Goal: Check status: Check status

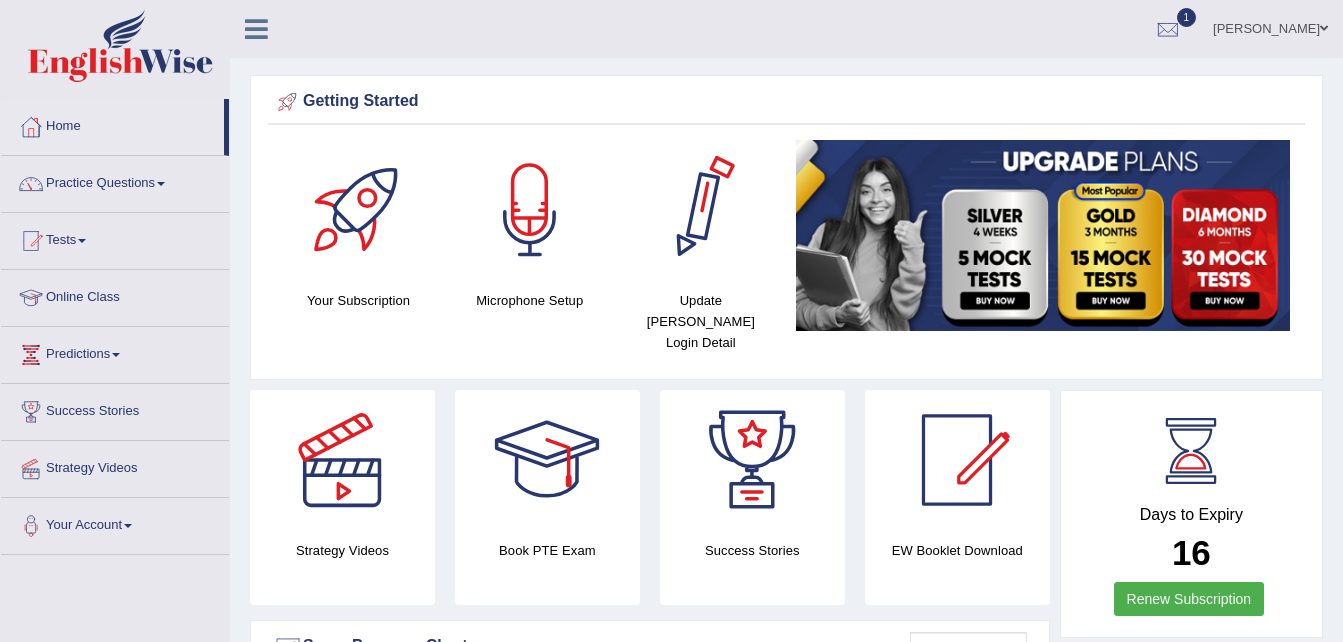
click at [642, 36] on ul "Shavnita Sharma Toggle navigation Username: shavnita_parramatta Access Type: On…" at bounding box center [953, 28] width 779 height 57
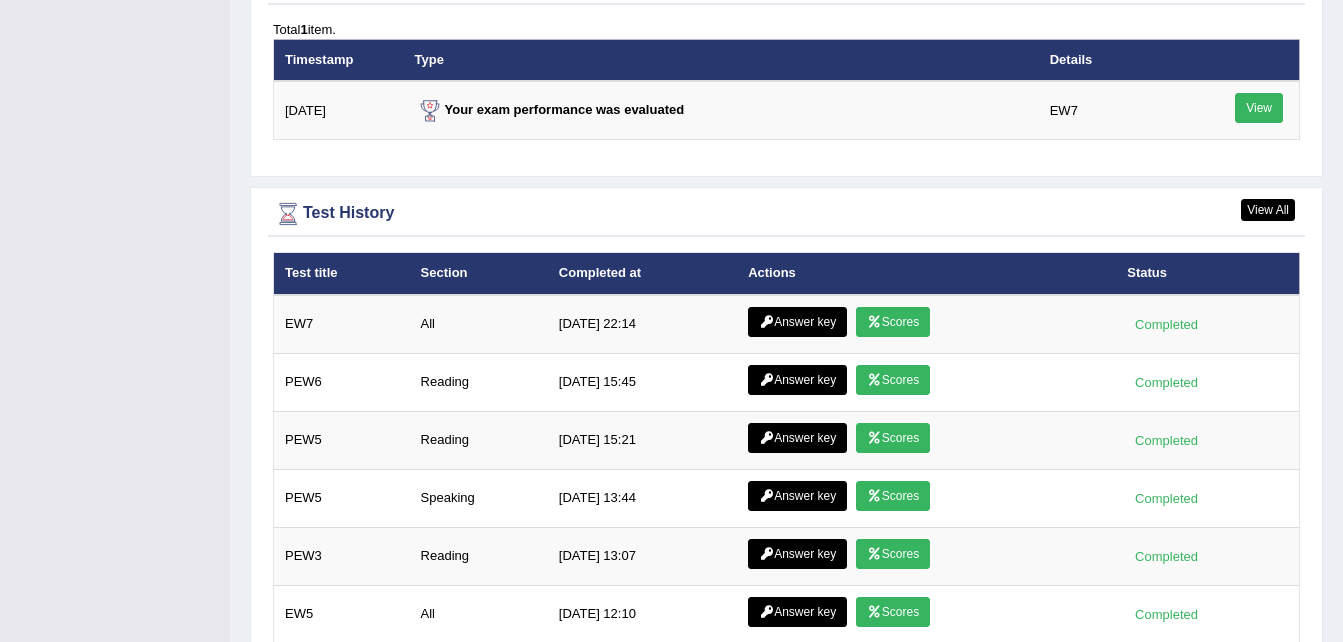
scroll to position [2502, 0]
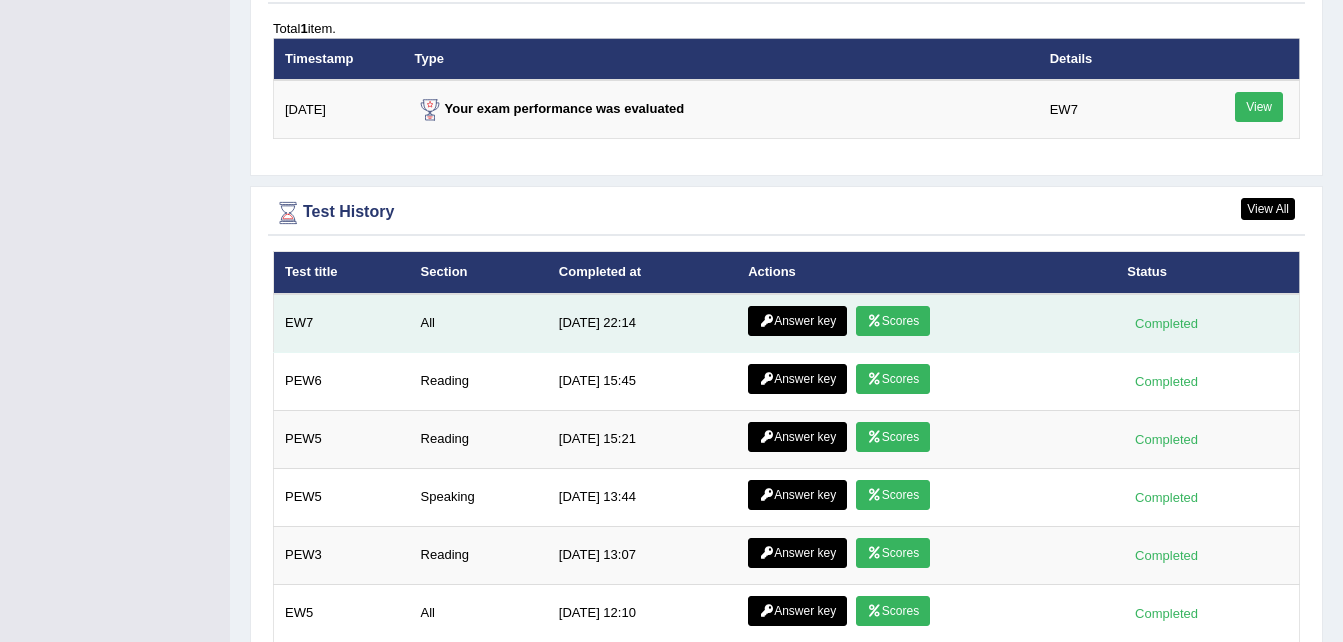
click at [902, 306] on link "Scores" at bounding box center [893, 321] width 74 height 30
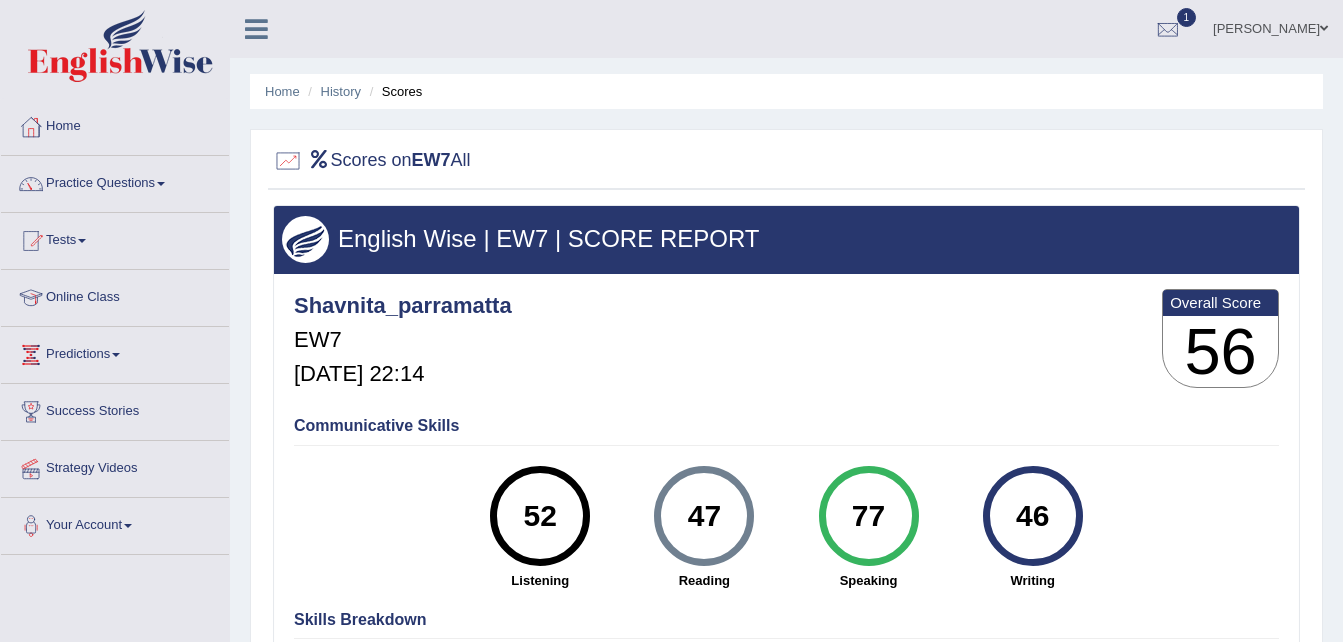
click at [70, 112] on link "Home" at bounding box center [115, 124] width 228 height 50
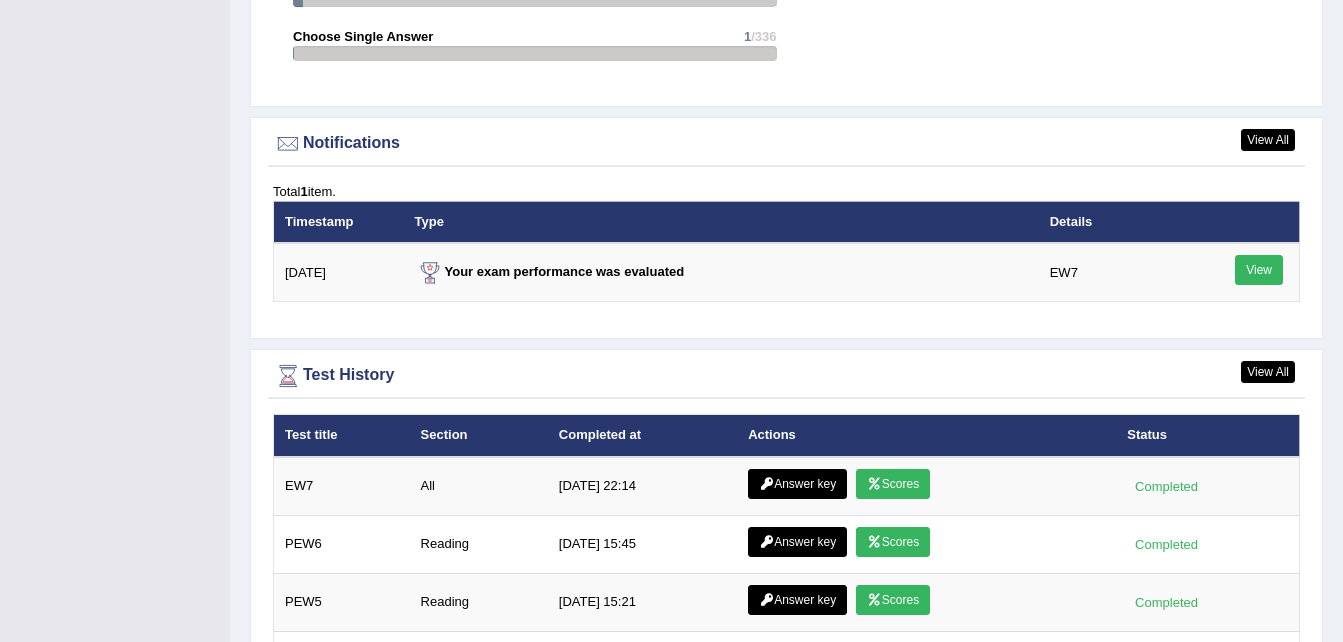
scroll to position [2341, 0]
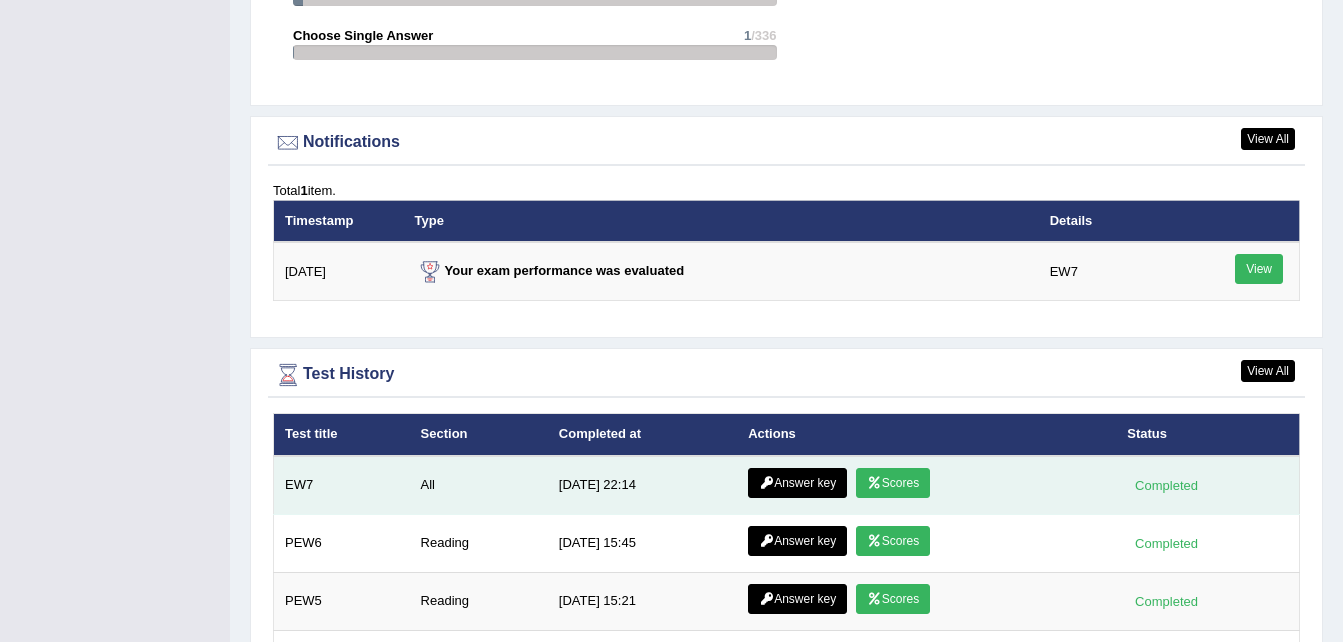
click at [775, 468] on link "Answer key" at bounding box center [797, 483] width 99 height 30
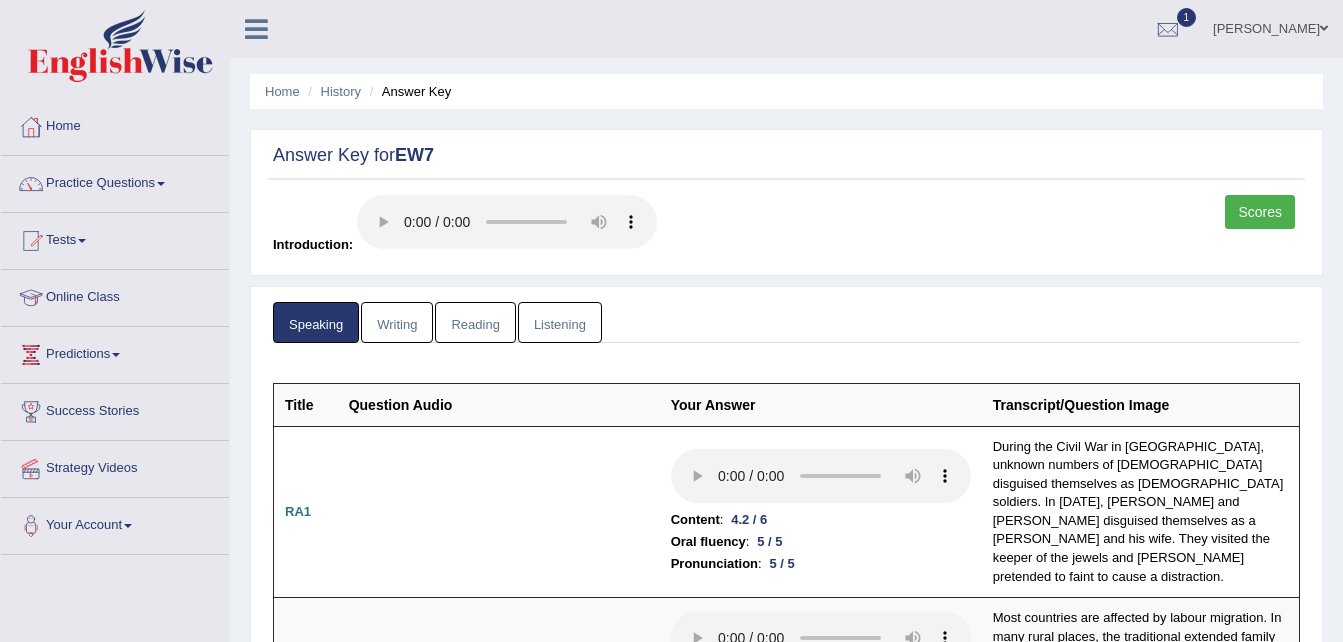
click at [408, 331] on link "Writing" at bounding box center [397, 322] width 72 height 41
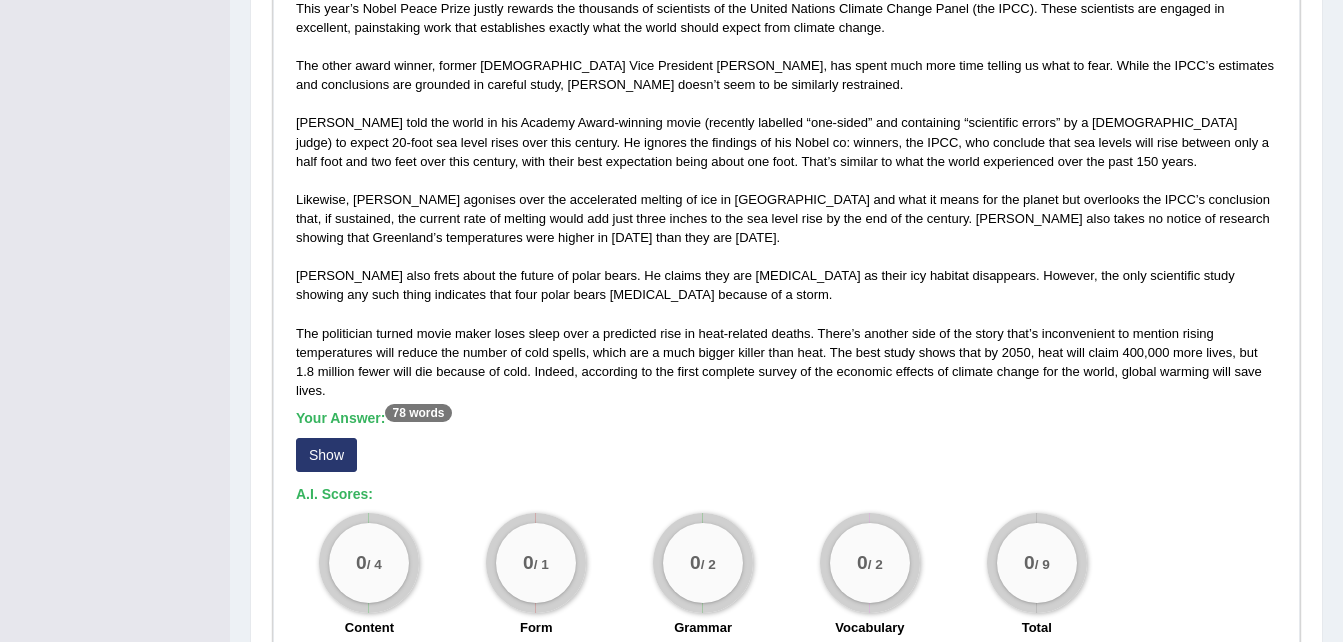
scroll to position [1184, 0]
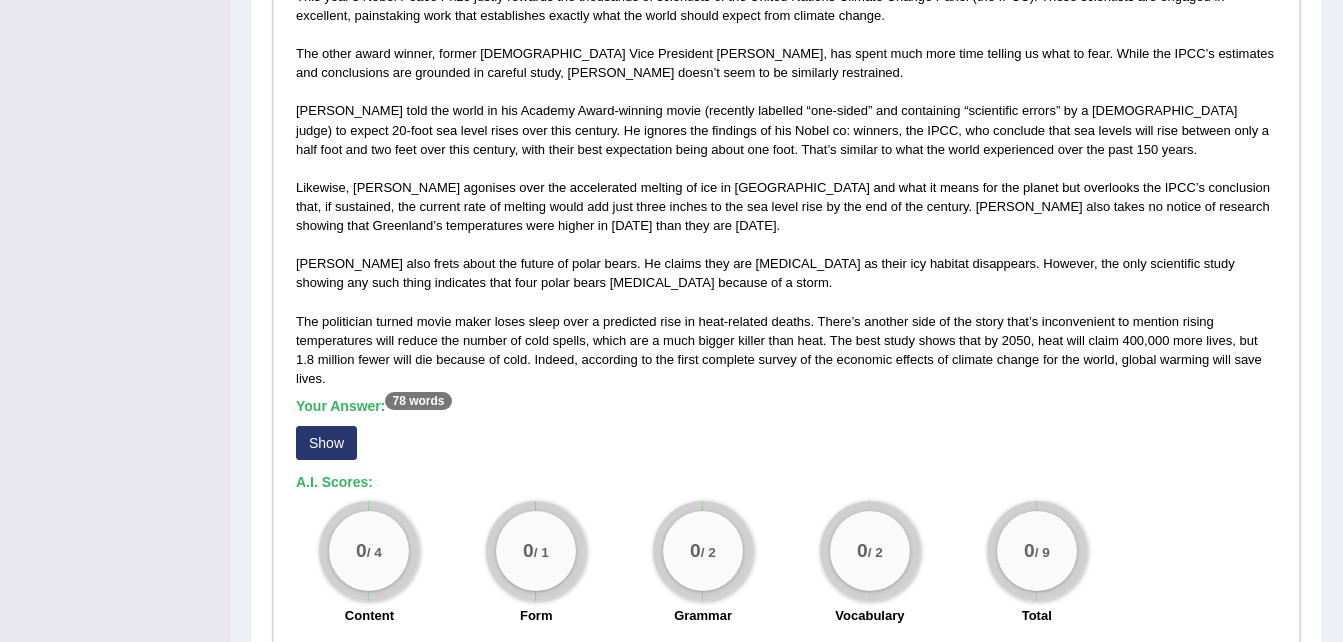
click at [332, 426] on button "Show" at bounding box center [326, 443] width 61 height 34
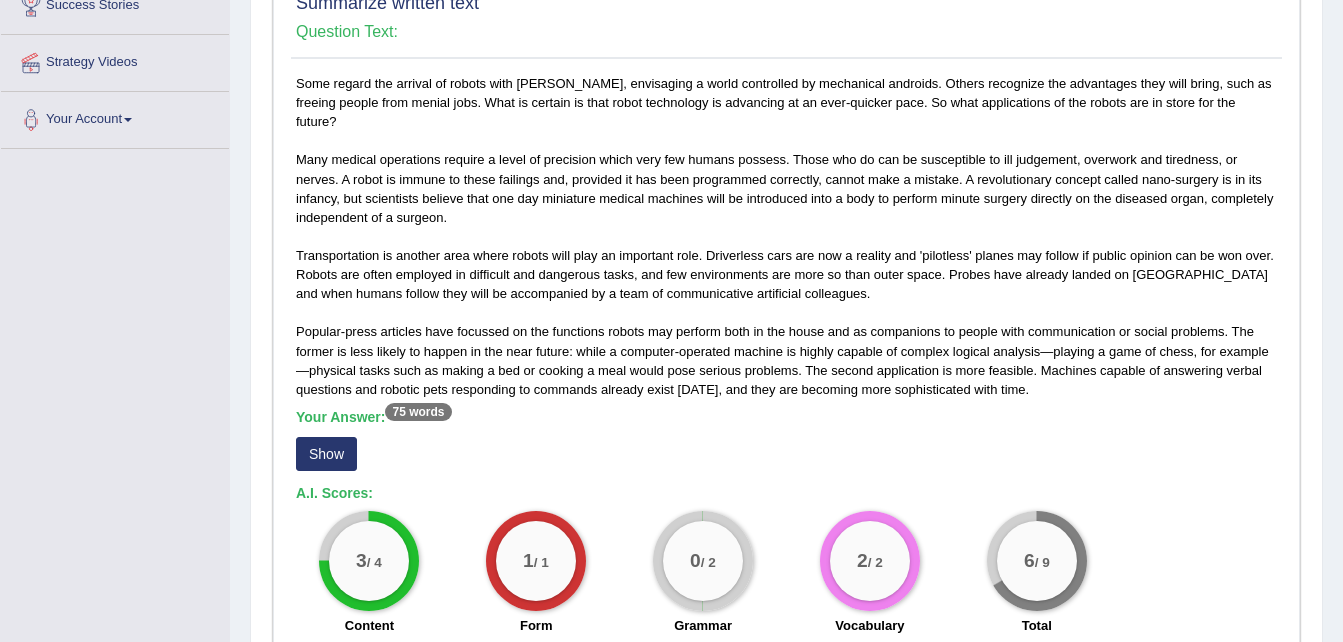
scroll to position [0, 0]
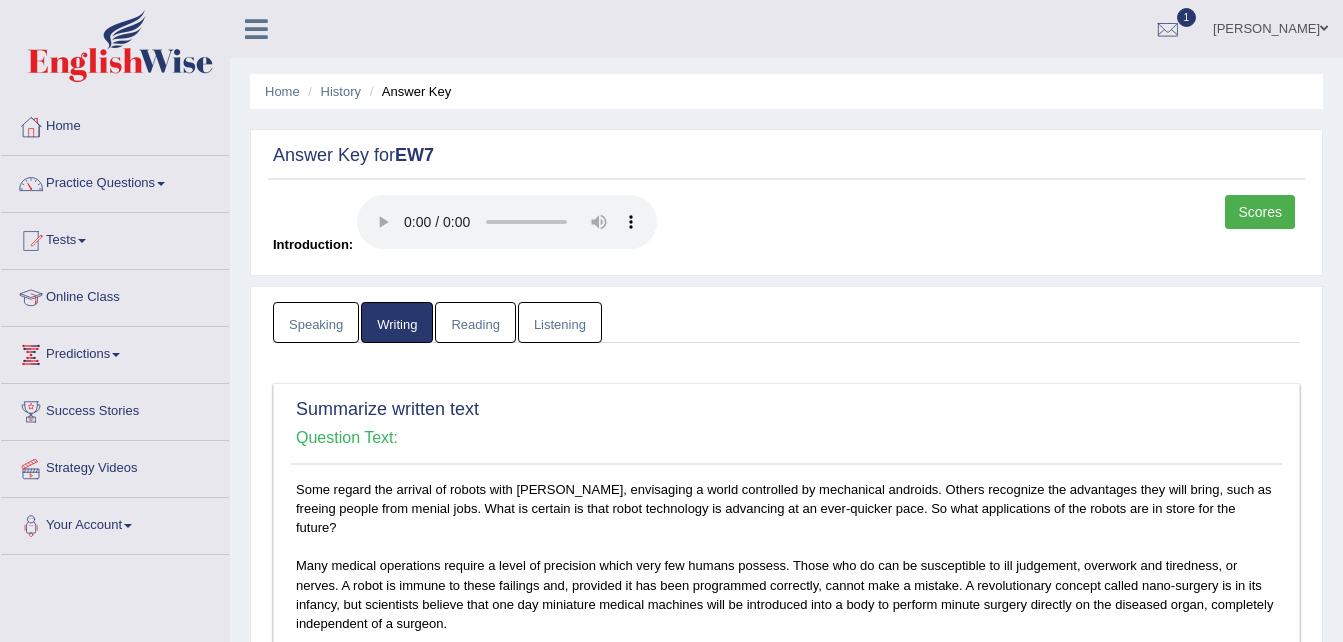
click at [485, 326] on link "Reading" at bounding box center [475, 322] width 80 height 41
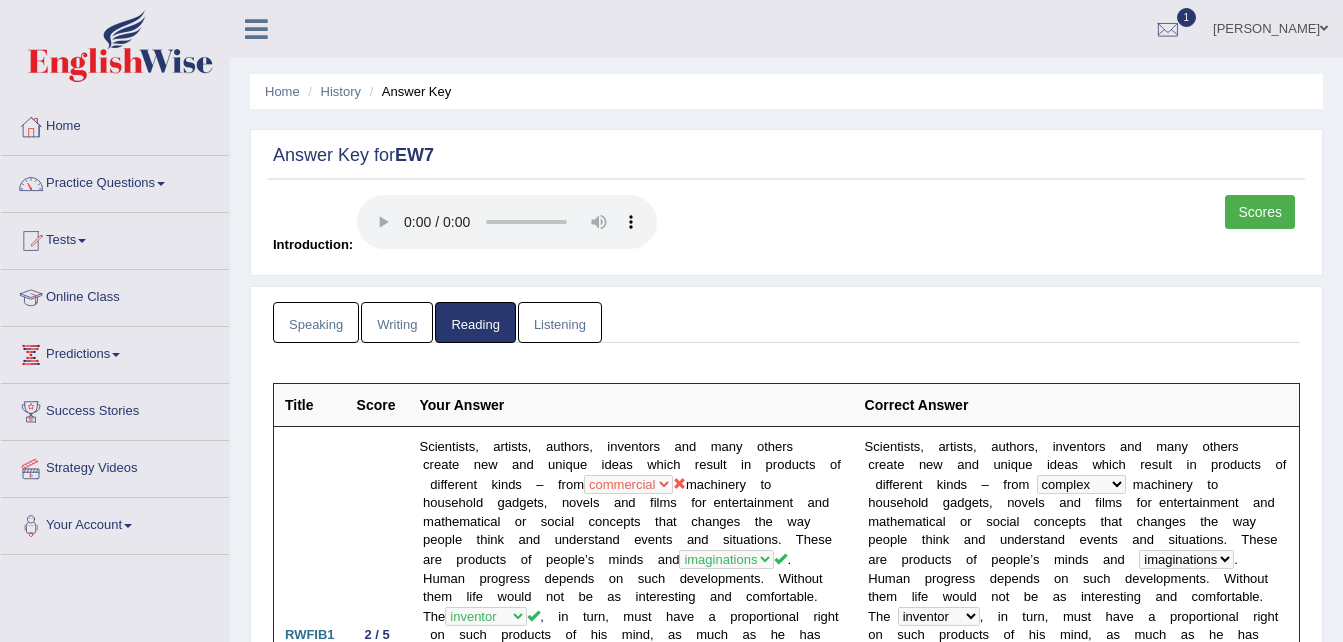
click at [575, 318] on link "Listening" at bounding box center [560, 322] width 84 height 41
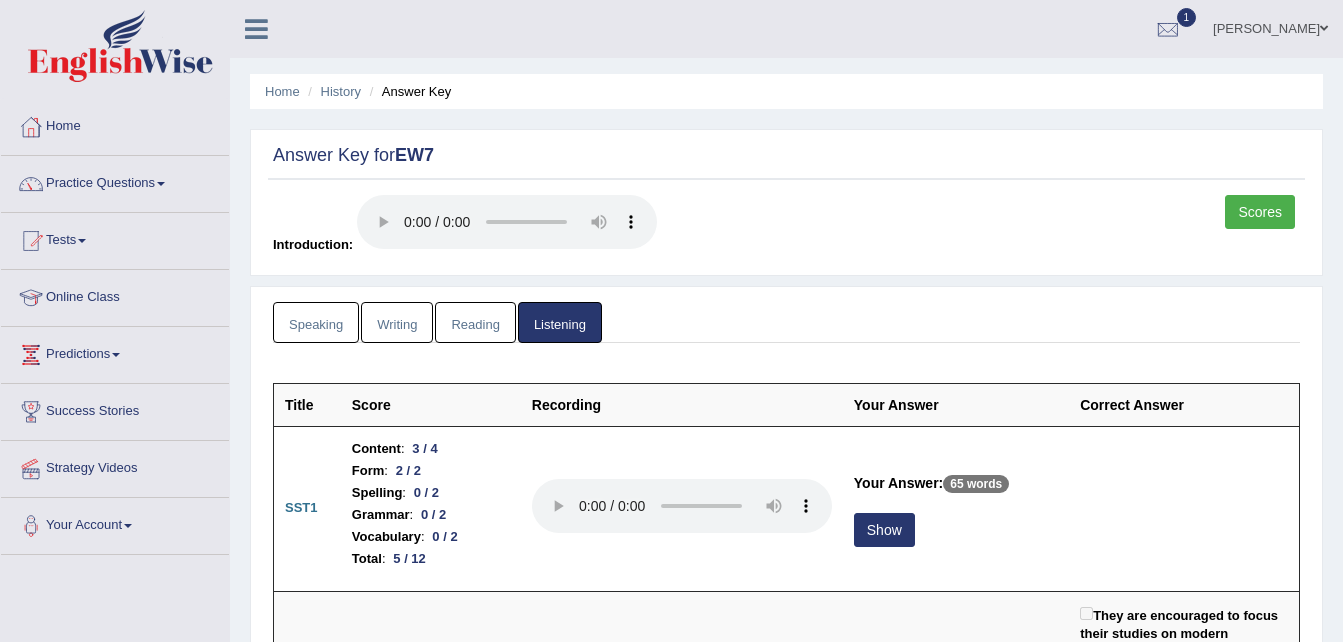
click at [320, 326] on link "Speaking" at bounding box center [316, 322] width 86 height 41
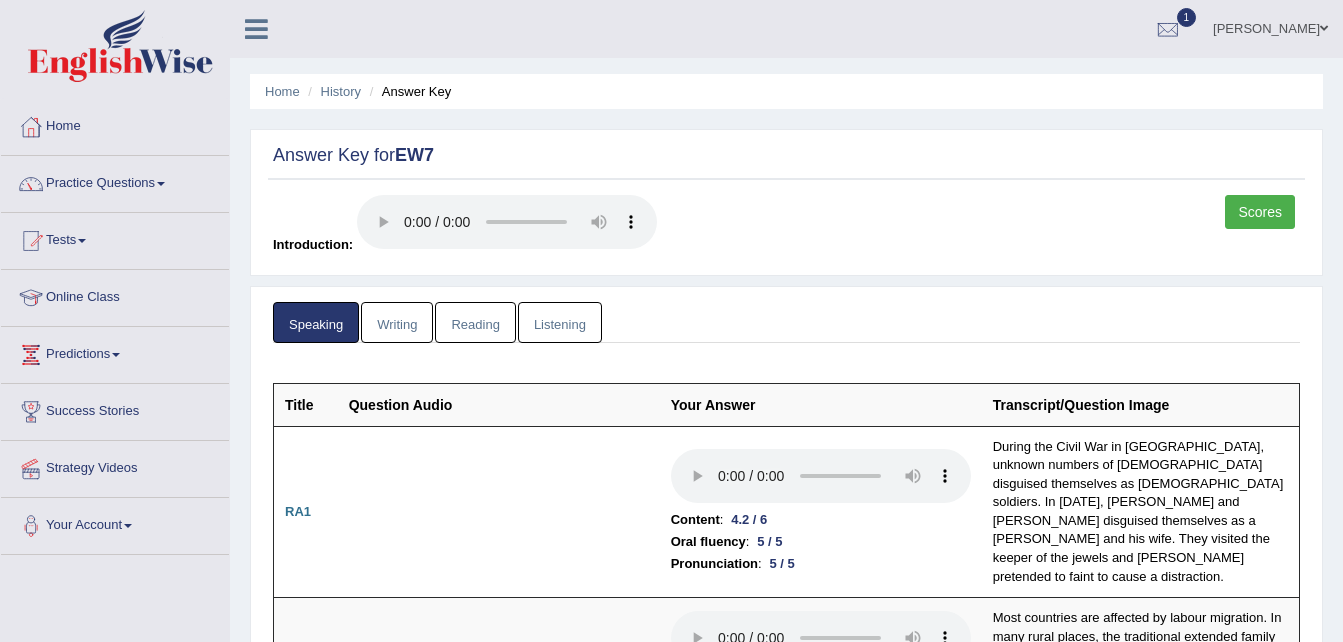
click at [395, 323] on link "Writing" at bounding box center [397, 322] width 72 height 41
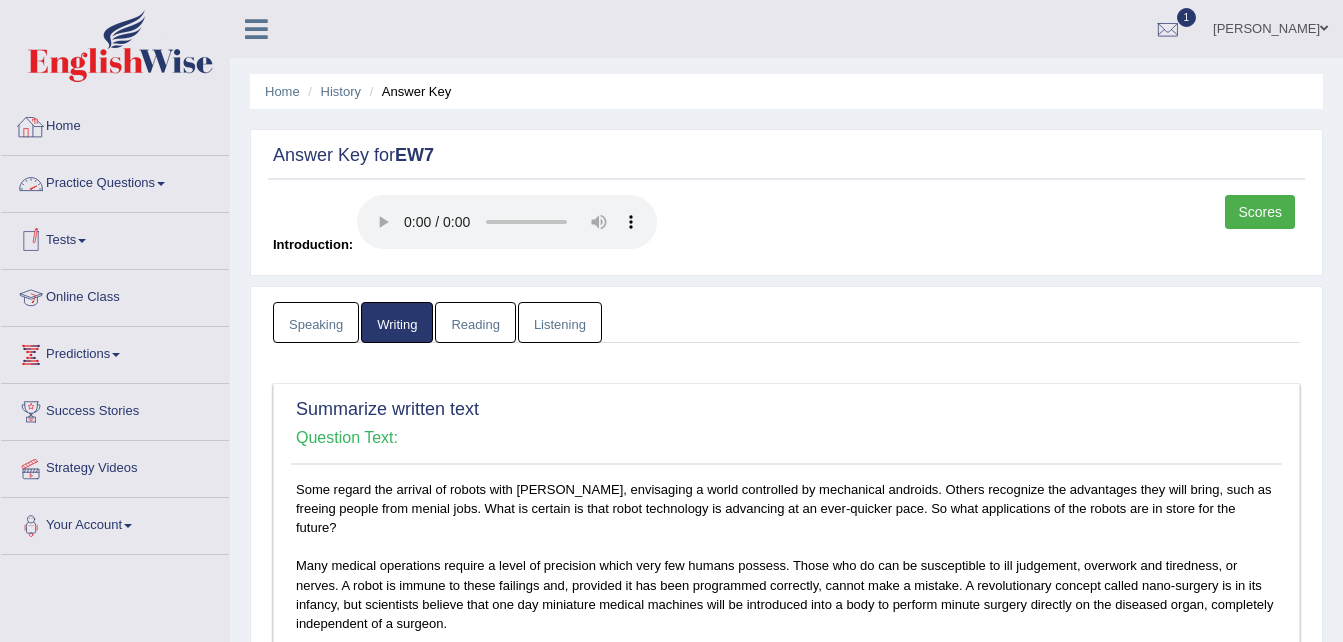
click at [63, 127] on link "Home" at bounding box center [115, 124] width 228 height 50
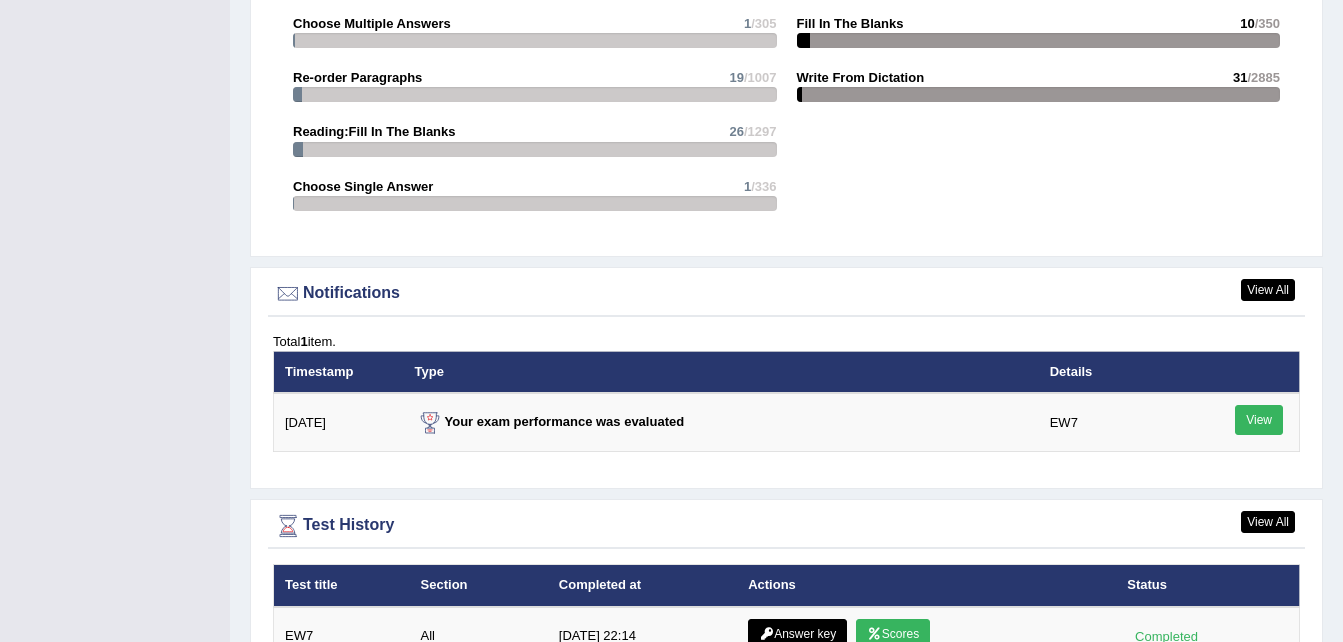
scroll to position [2362, 0]
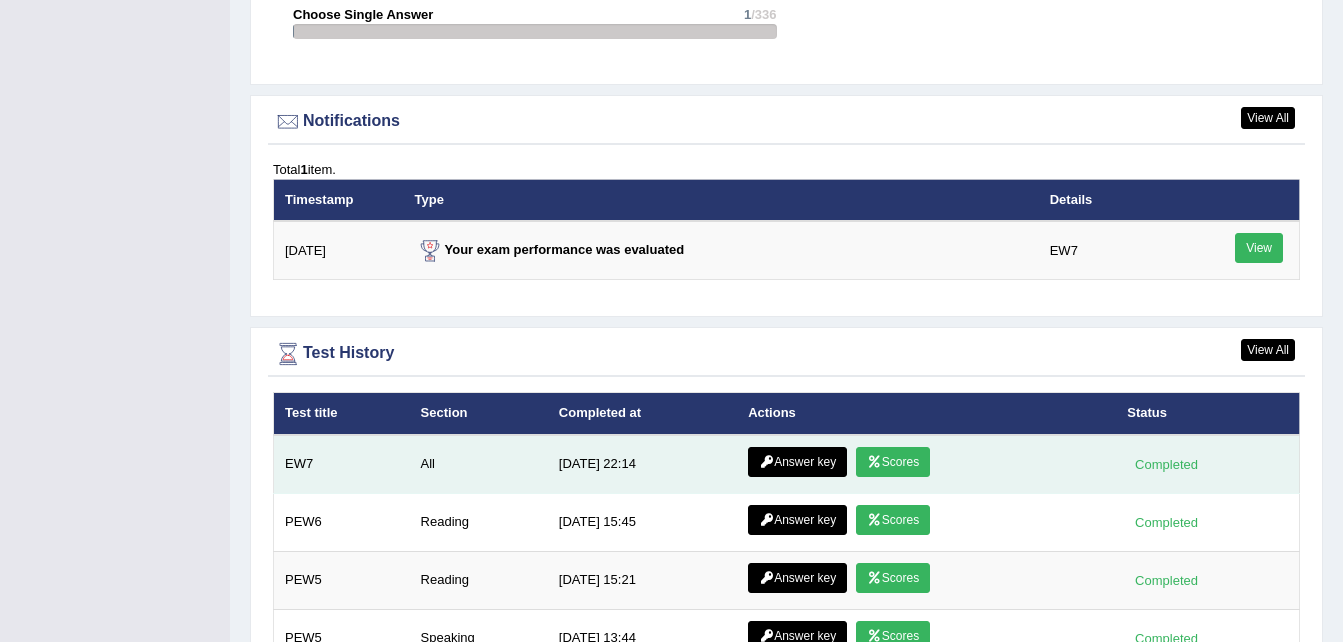
click at [895, 447] on link "Scores" at bounding box center [893, 462] width 74 height 30
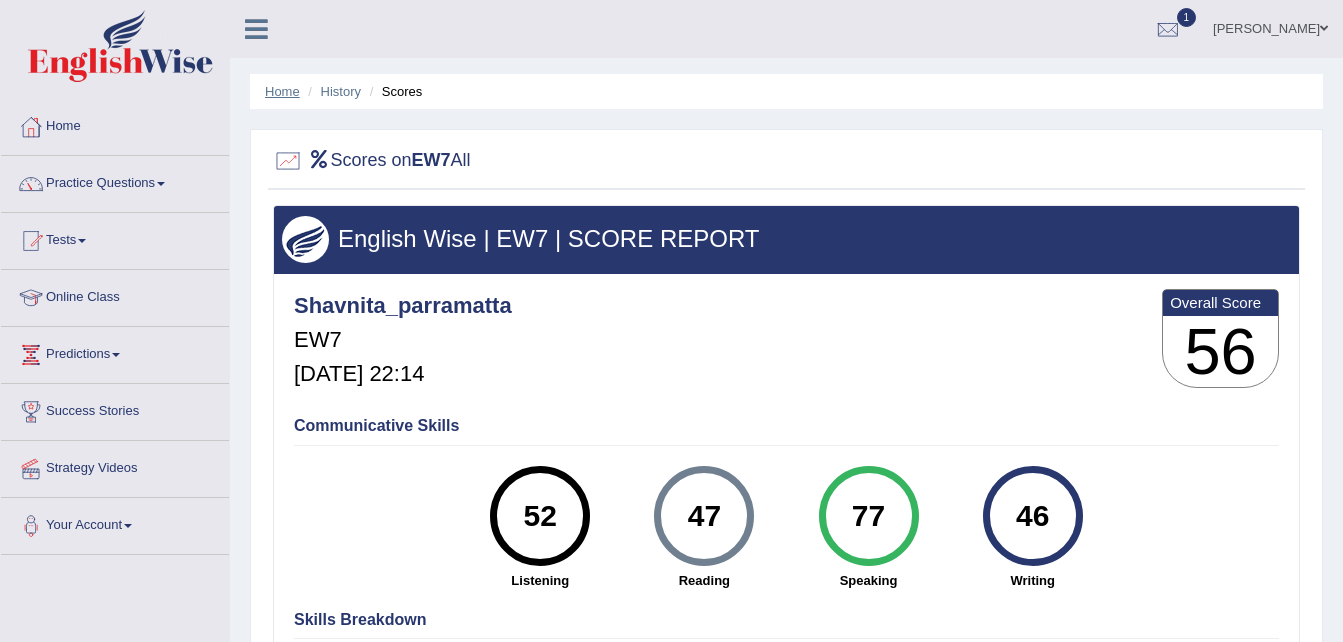
click at [286, 87] on link "Home" at bounding box center [282, 91] width 35 height 15
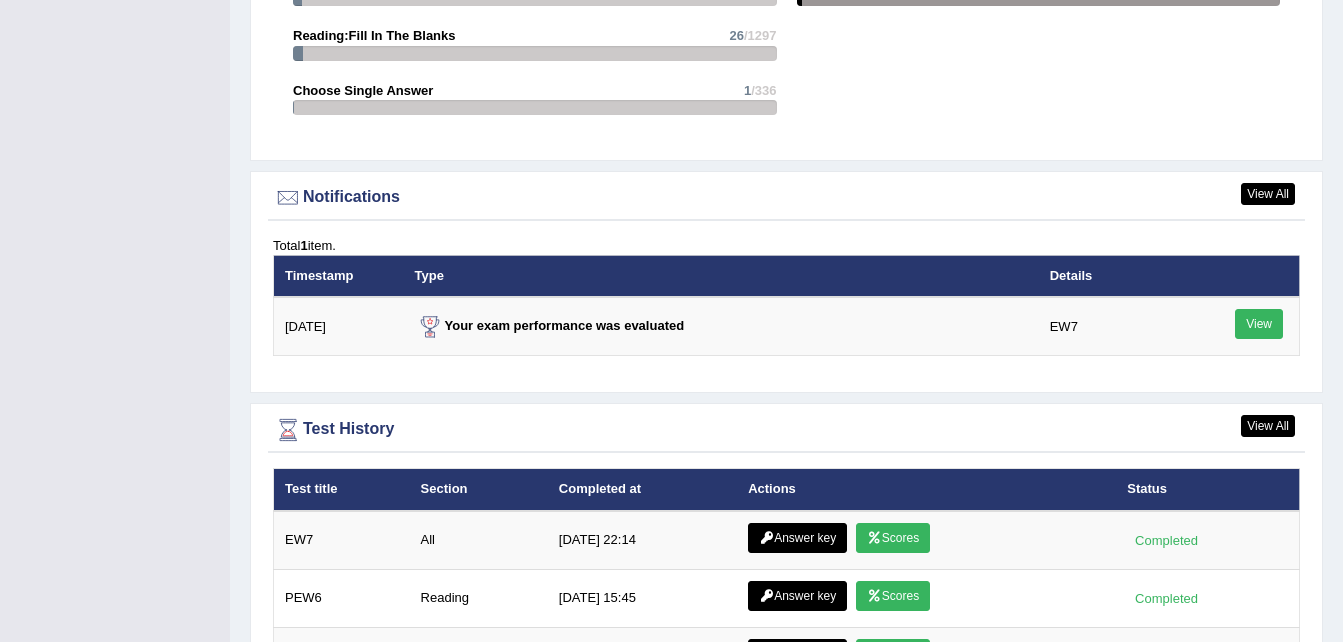
scroll to position [2288, 0]
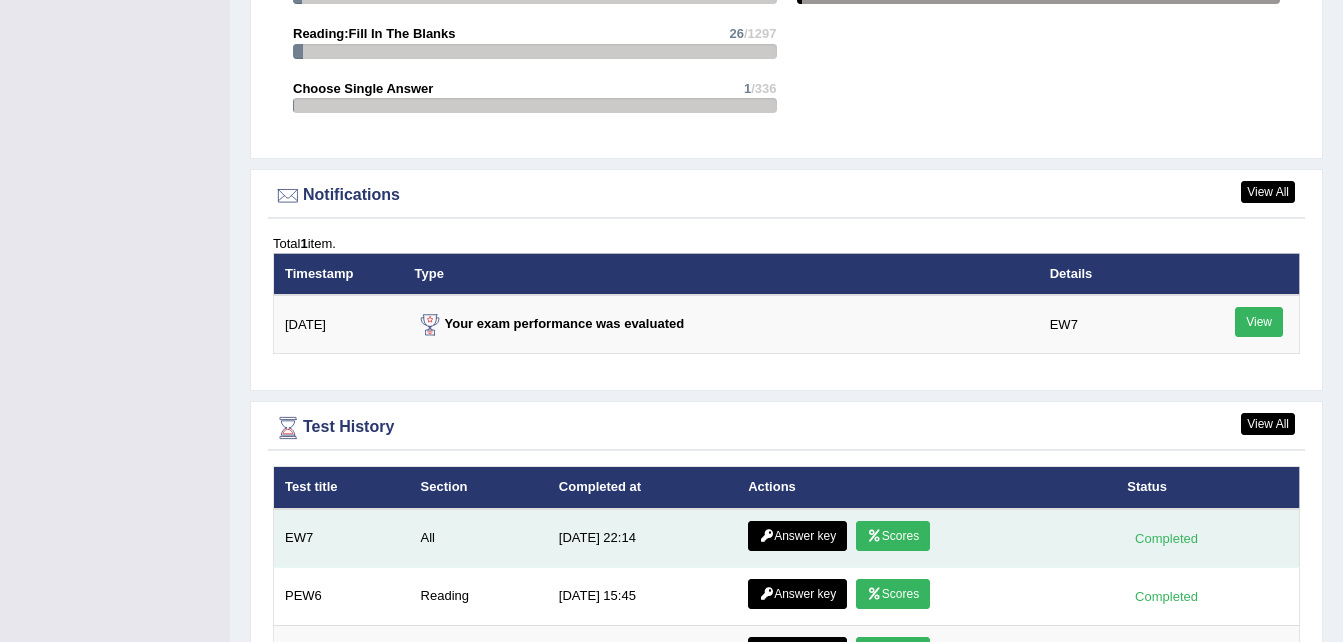
click at [792, 521] on link "Answer key" at bounding box center [797, 536] width 99 height 30
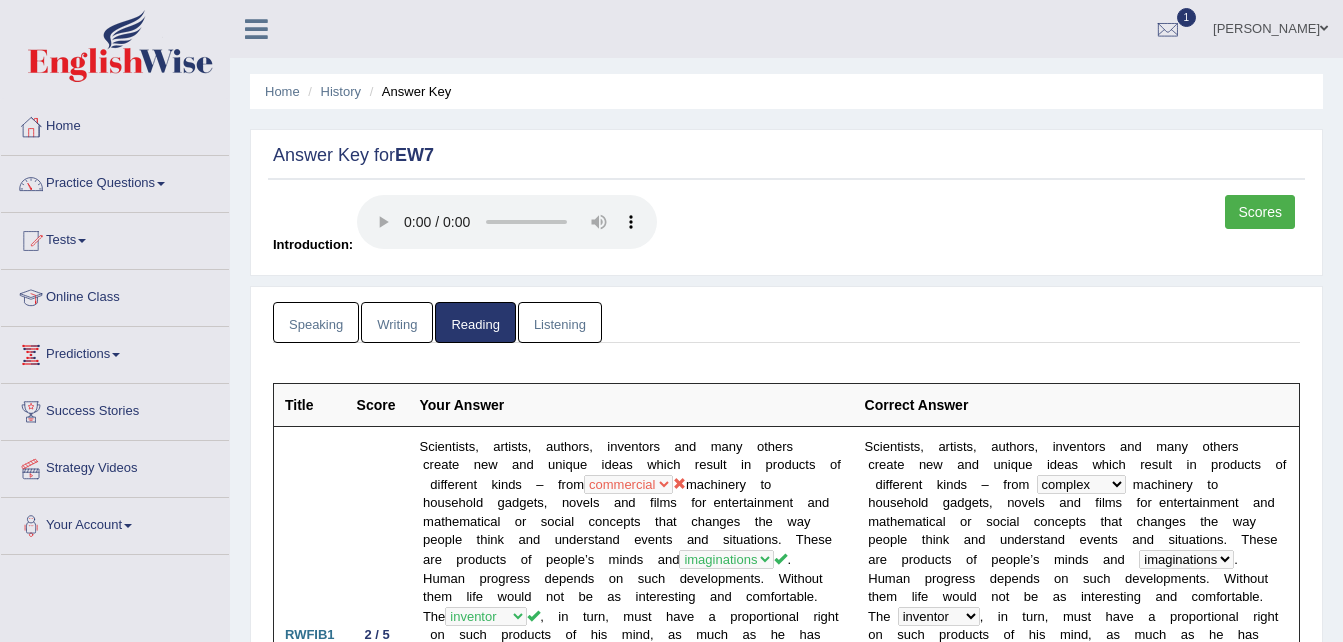
click at [338, 314] on link "Speaking" at bounding box center [316, 322] width 86 height 41
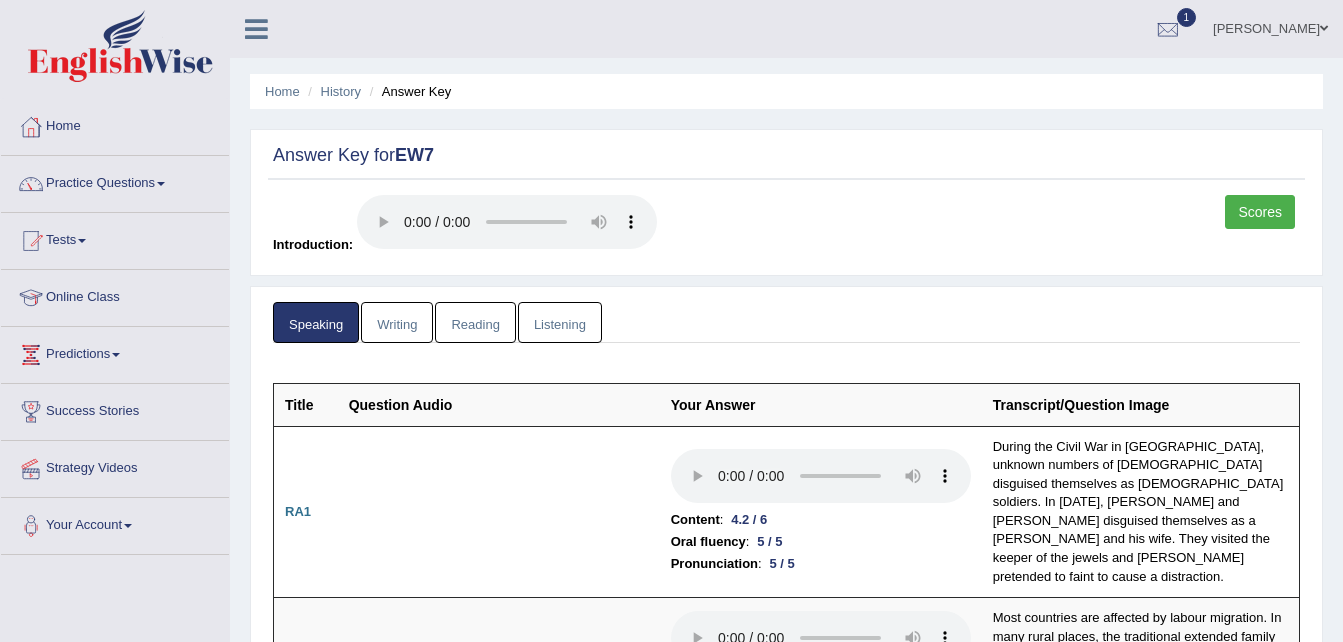
click at [489, 326] on link "Reading" at bounding box center [475, 322] width 80 height 41
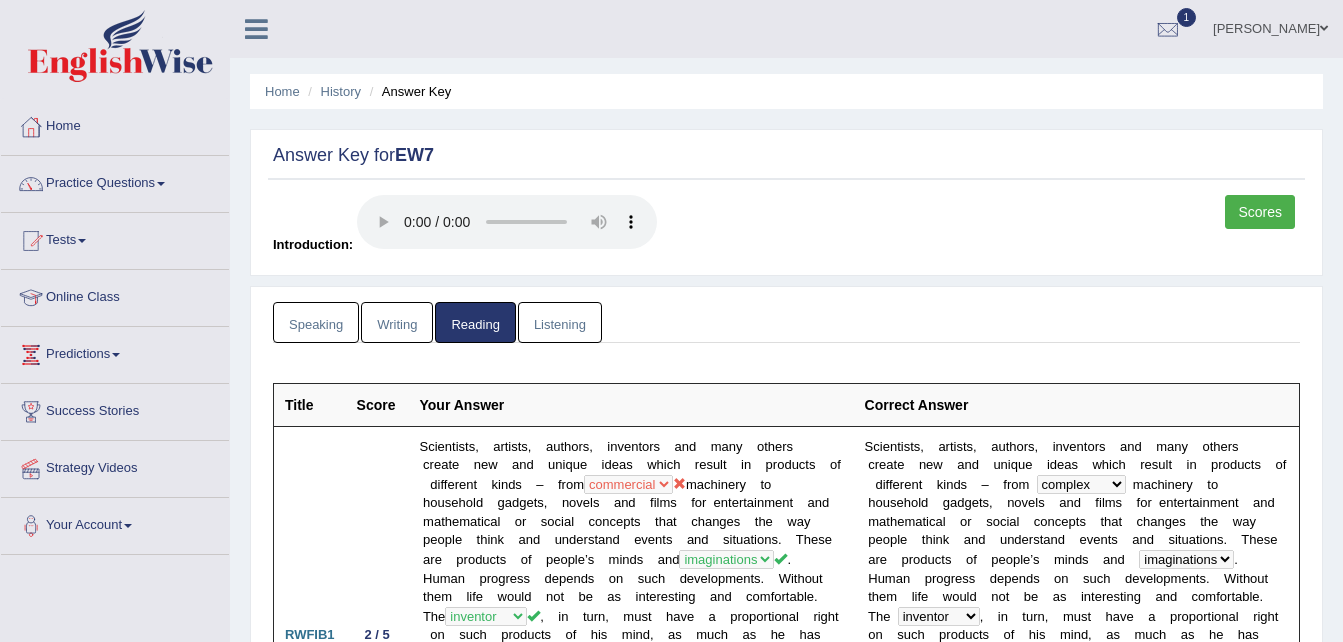
click at [402, 323] on link "Writing" at bounding box center [397, 322] width 72 height 41
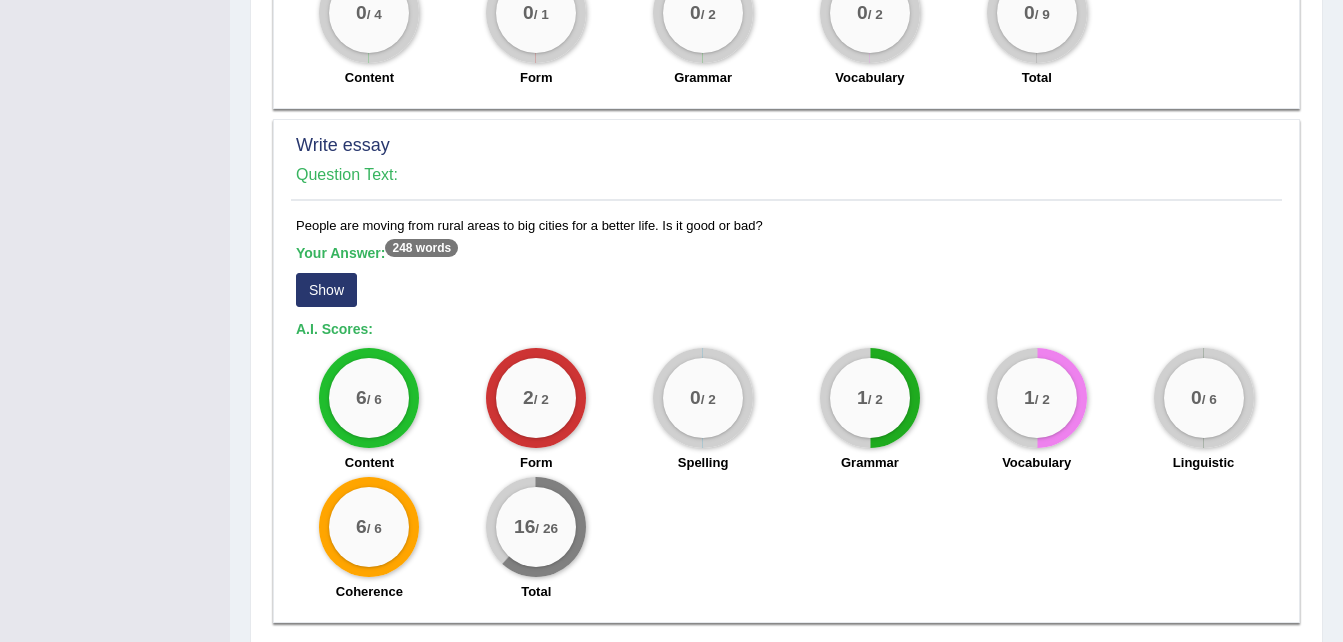
scroll to position [1723, 0]
click at [319, 272] on button "Show" at bounding box center [326, 289] width 61 height 34
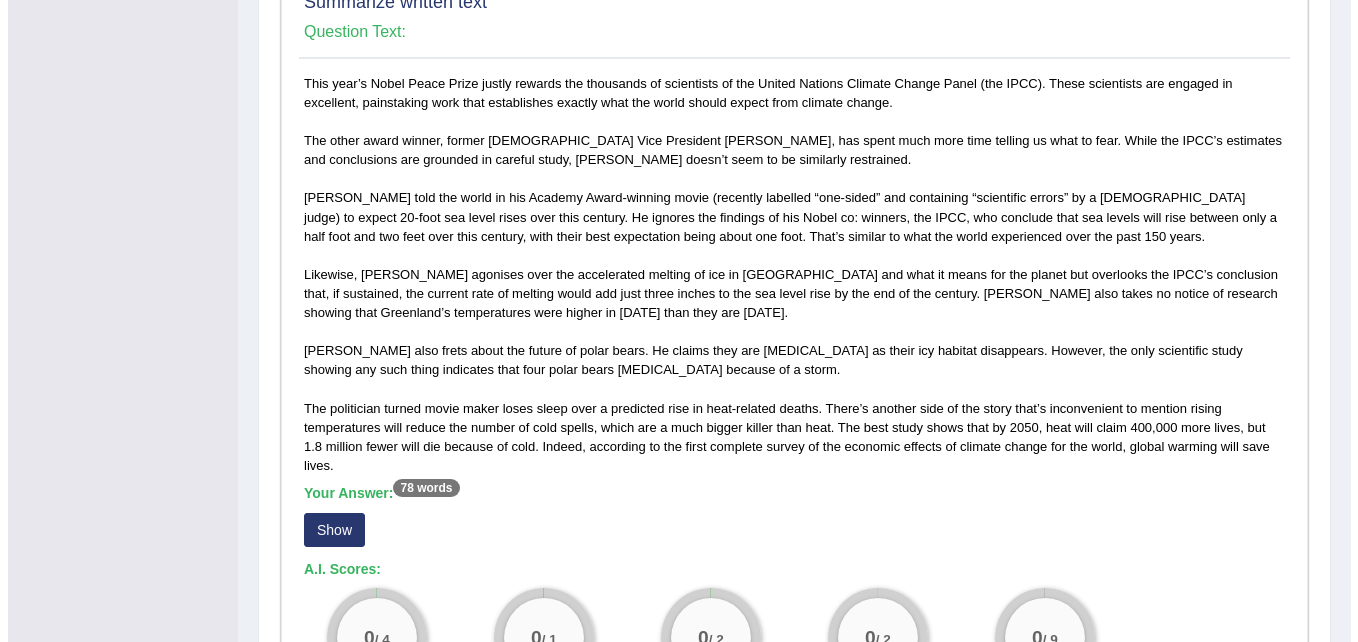
scroll to position [1103, 0]
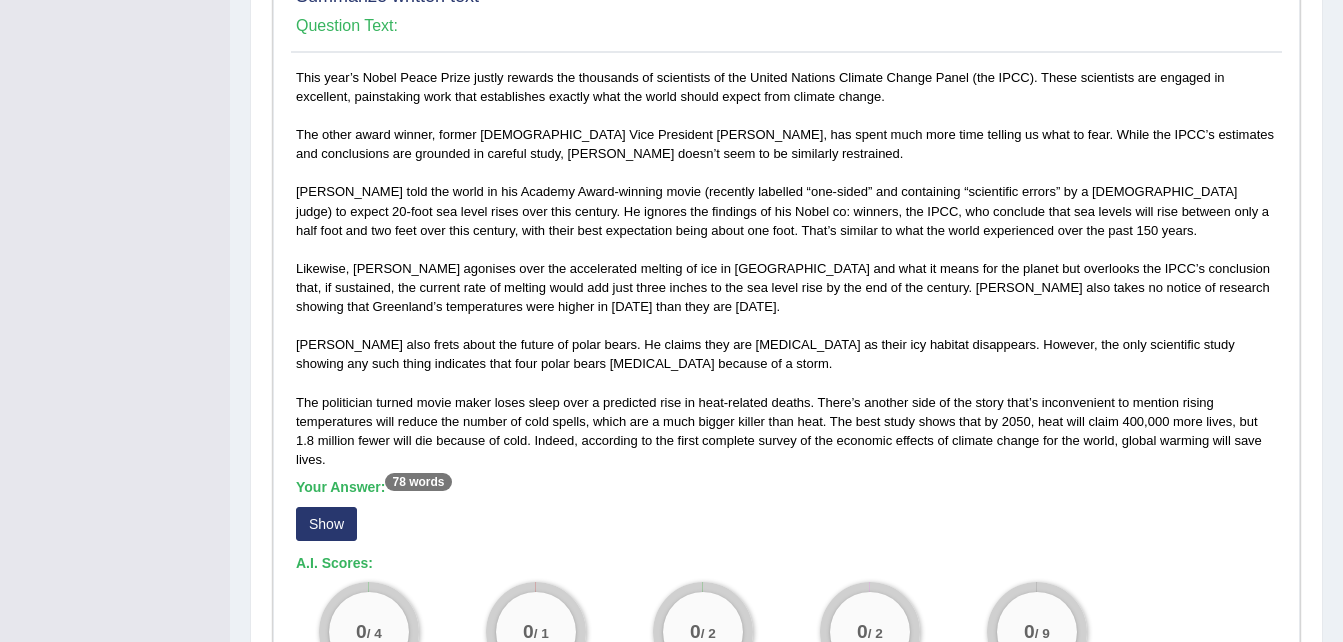
click at [342, 507] on button "Show" at bounding box center [326, 524] width 61 height 34
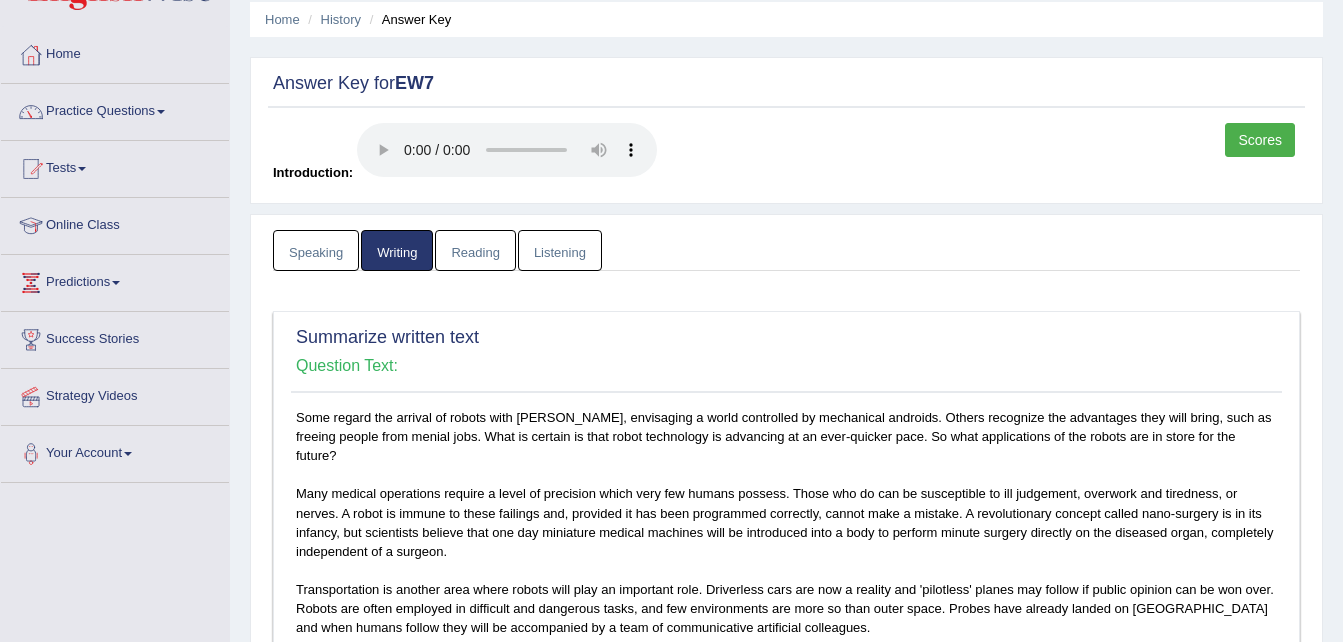
scroll to position [0, 0]
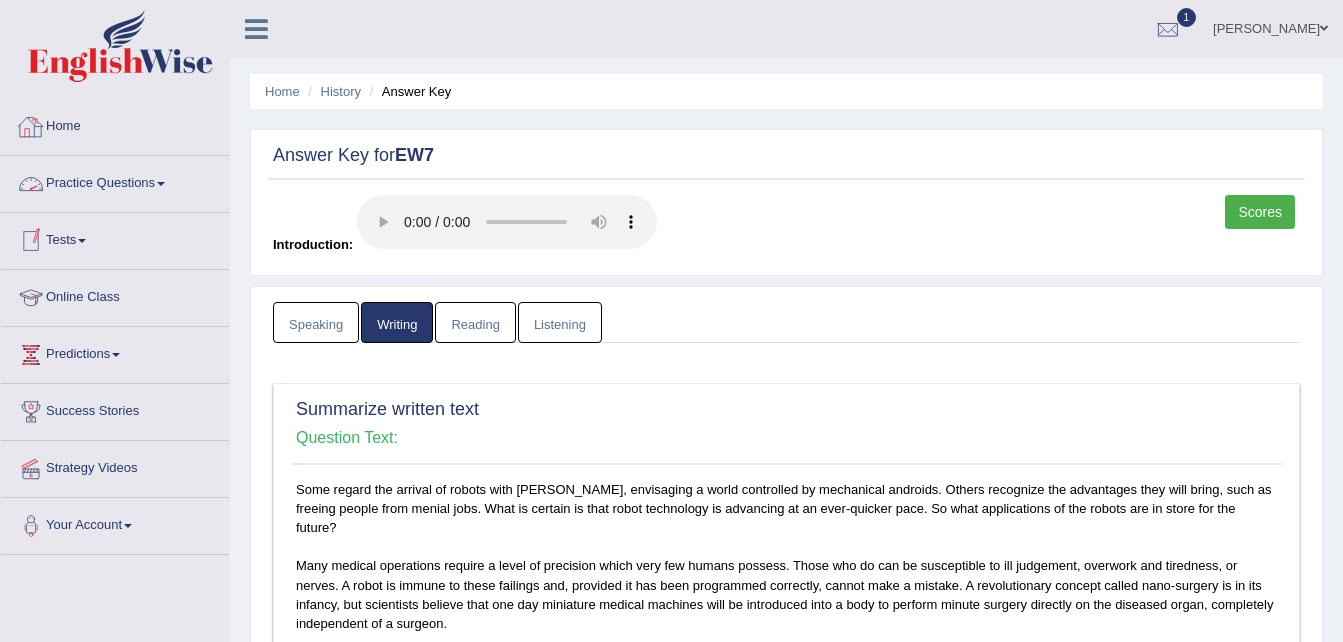
click at [68, 125] on link "Home" at bounding box center [115, 124] width 228 height 50
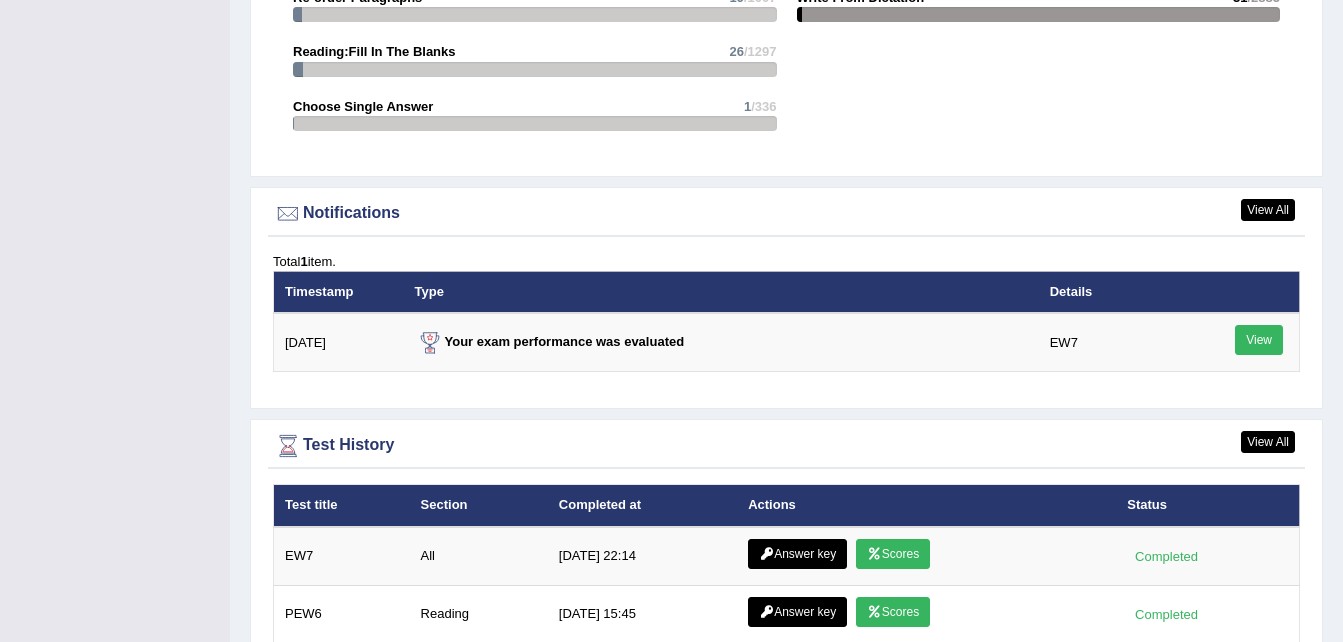
scroll to position [2271, 0]
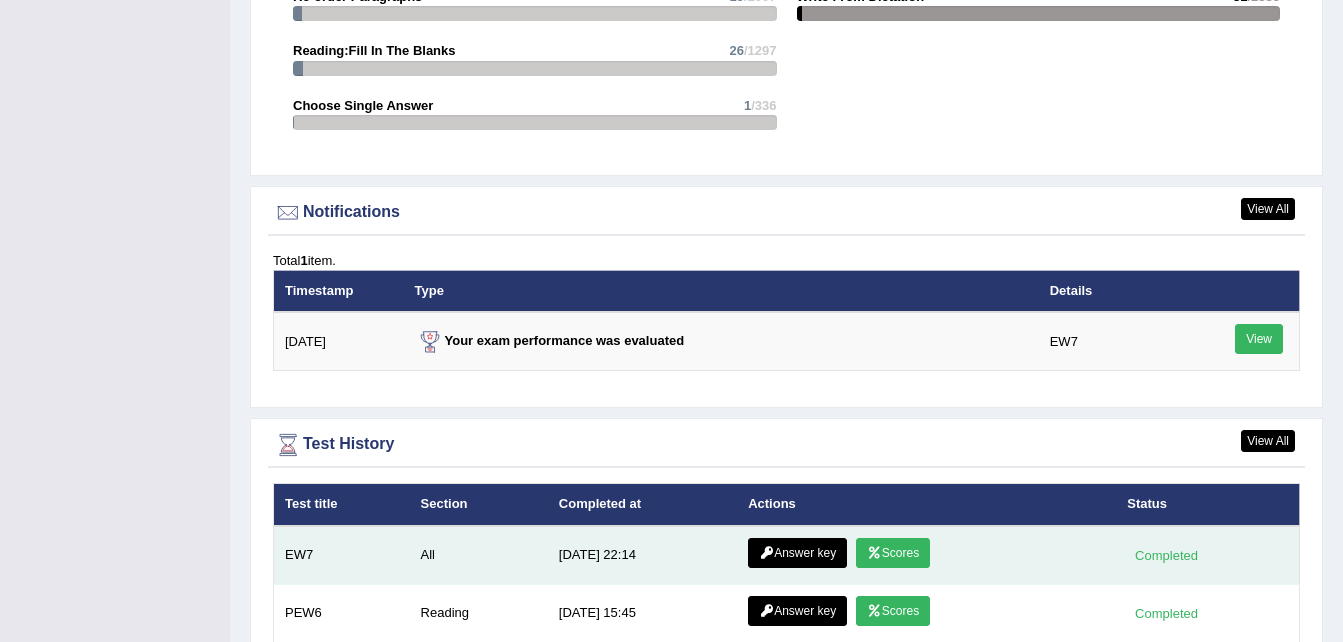
click at [884, 538] on link "Scores" at bounding box center [893, 553] width 74 height 30
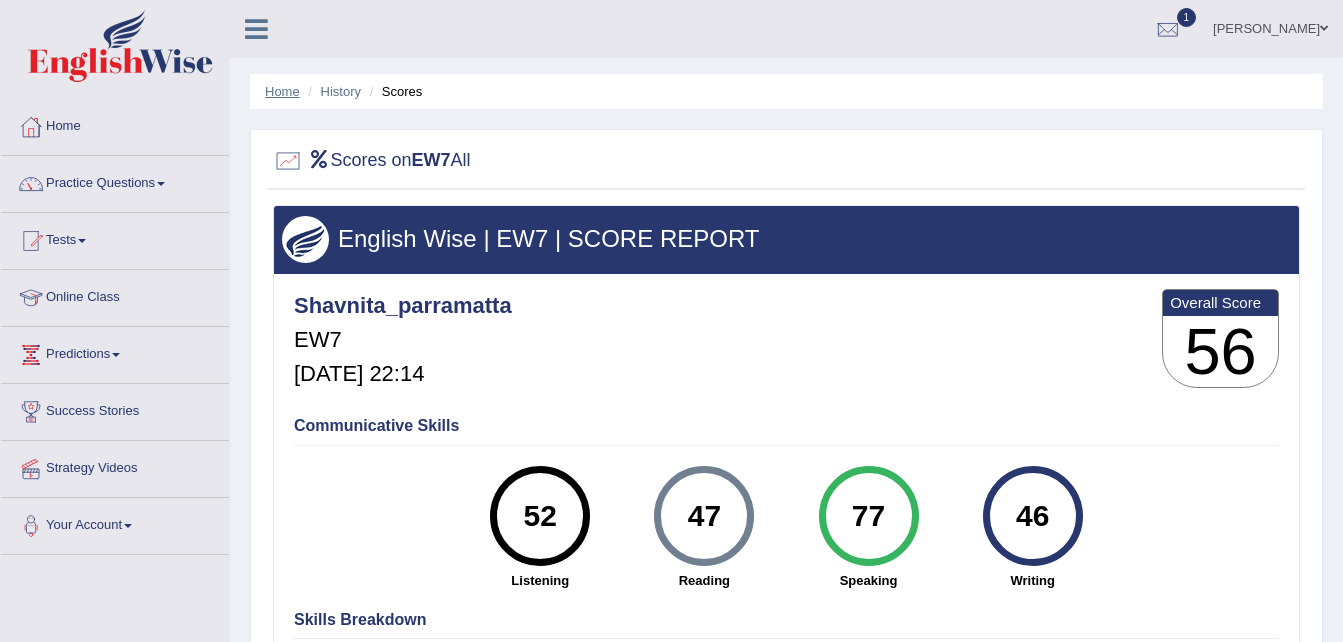
click at [274, 87] on link "Home" at bounding box center [282, 91] width 35 height 15
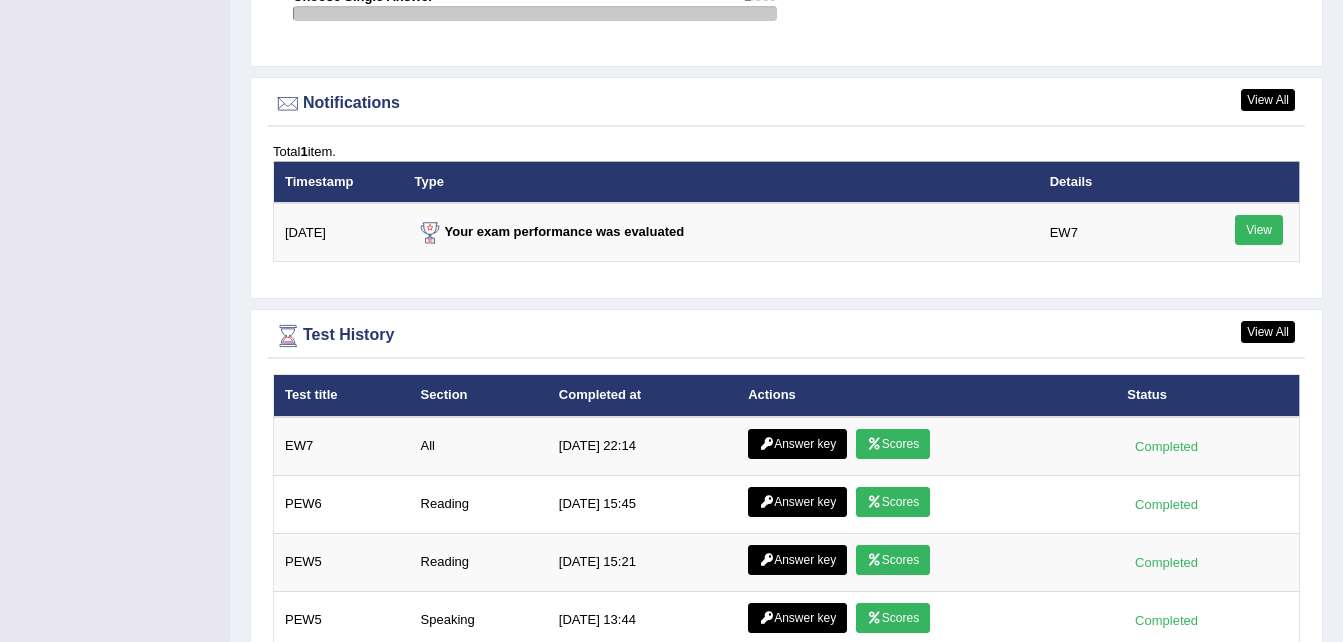
scroll to position [2504, 0]
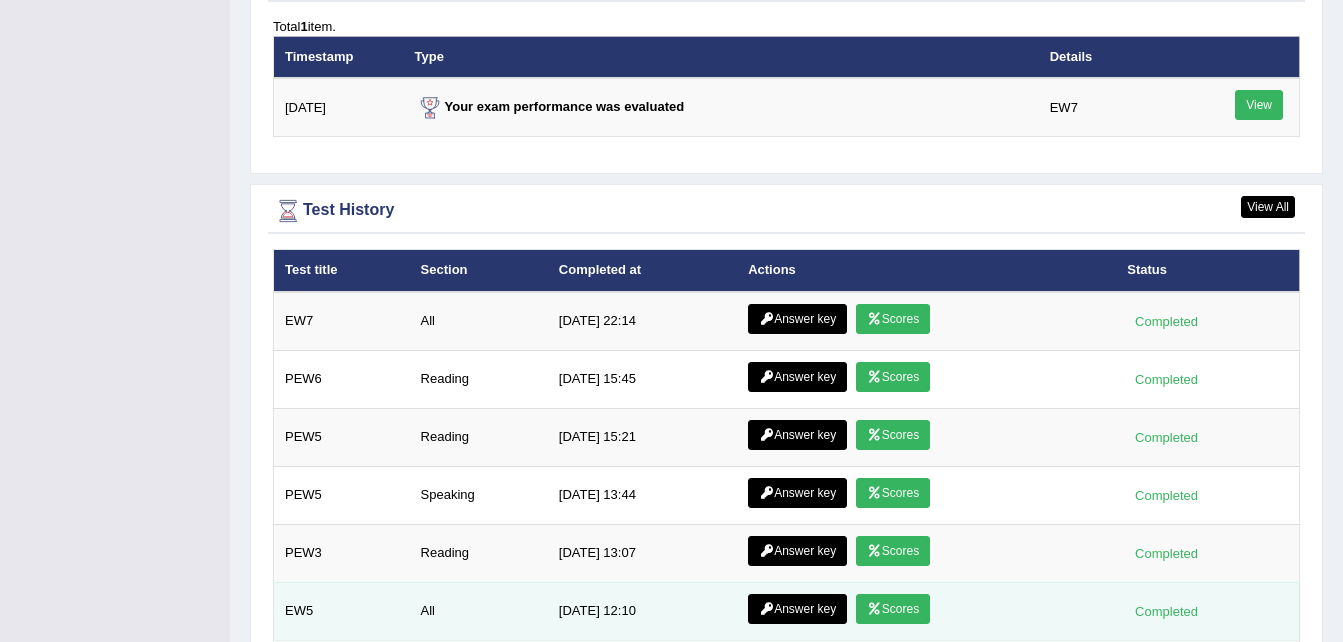
click at [903, 594] on link "Scores" at bounding box center [893, 609] width 74 height 30
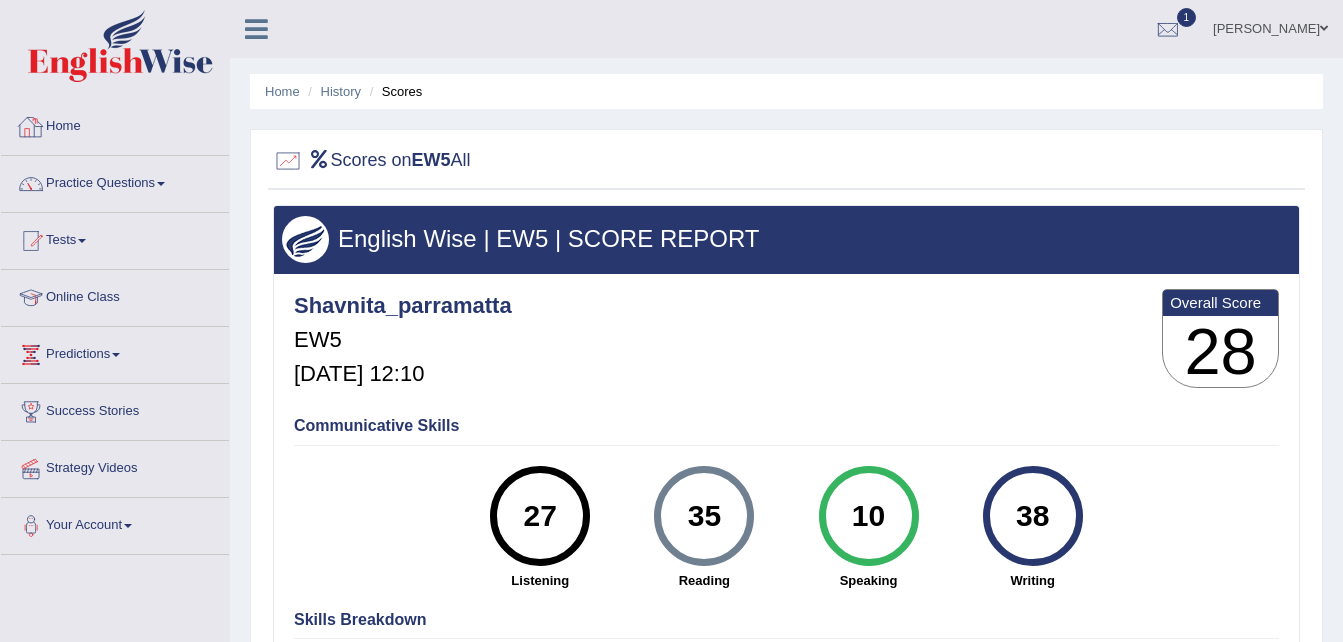
click at [52, 118] on link "Home" at bounding box center [115, 124] width 228 height 50
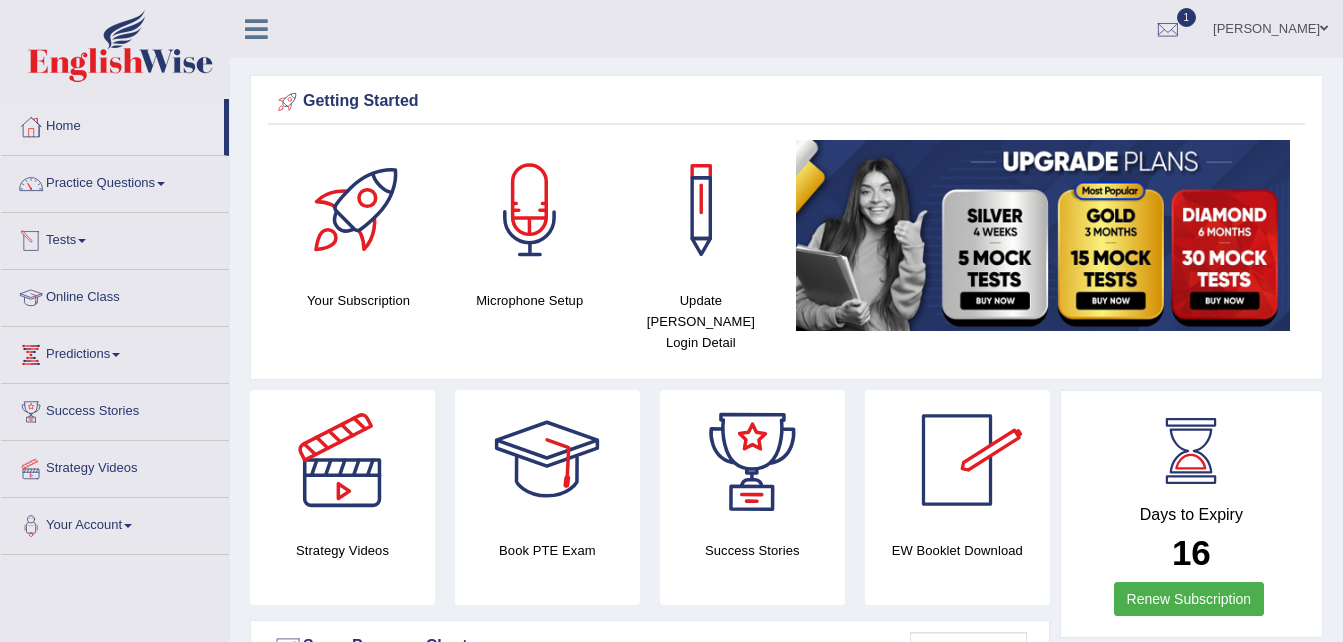
click at [77, 241] on link "Tests" at bounding box center [115, 238] width 228 height 50
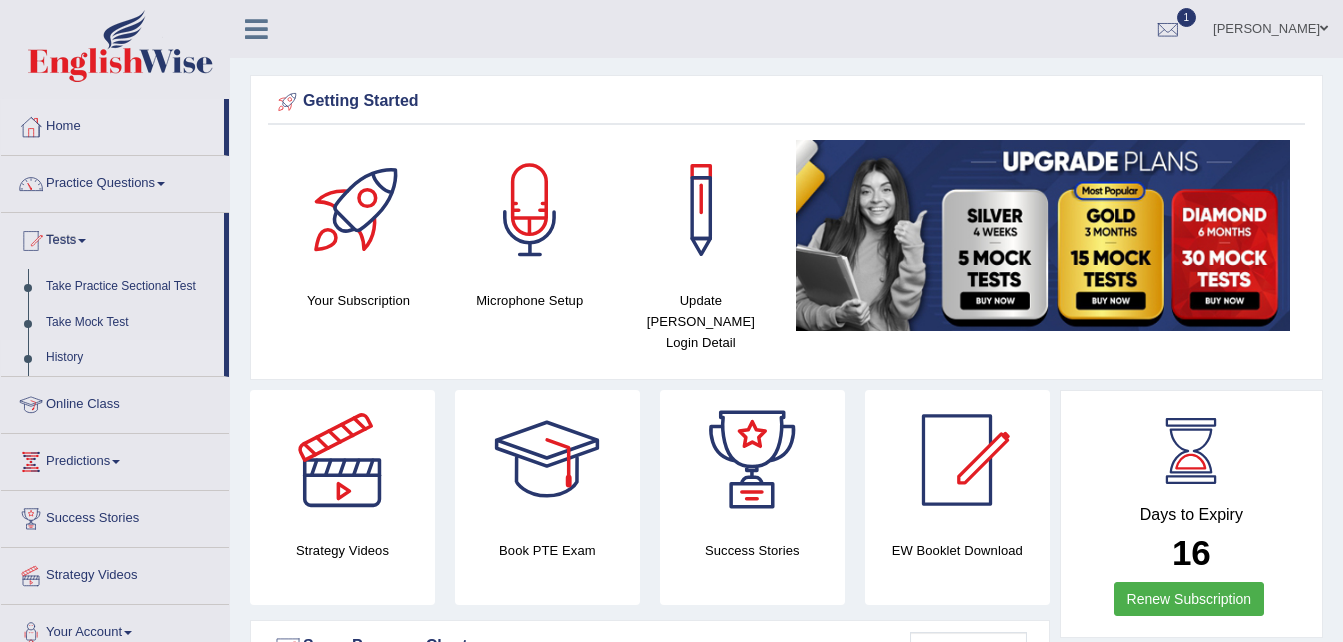
click at [89, 352] on link "History" at bounding box center [130, 358] width 187 height 36
click at [73, 362] on link "History" at bounding box center [130, 358] width 187 height 36
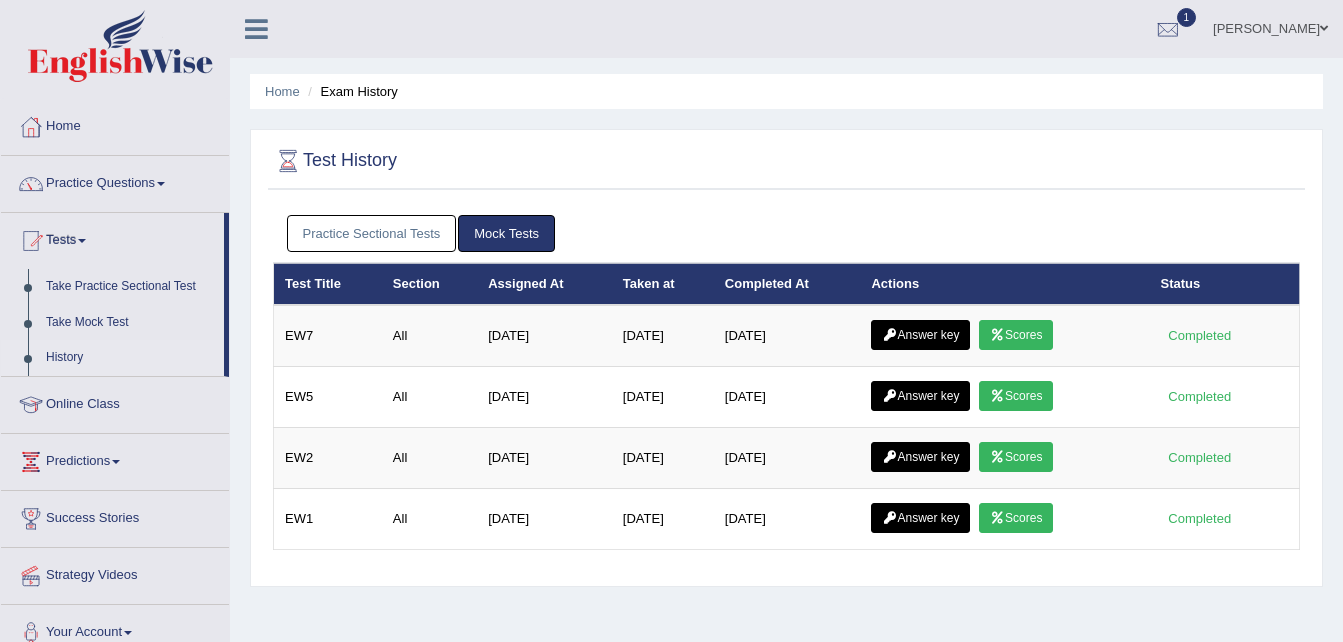
click at [1034, 518] on link "Scores" at bounding box center [1016, 518] width 74 height 30
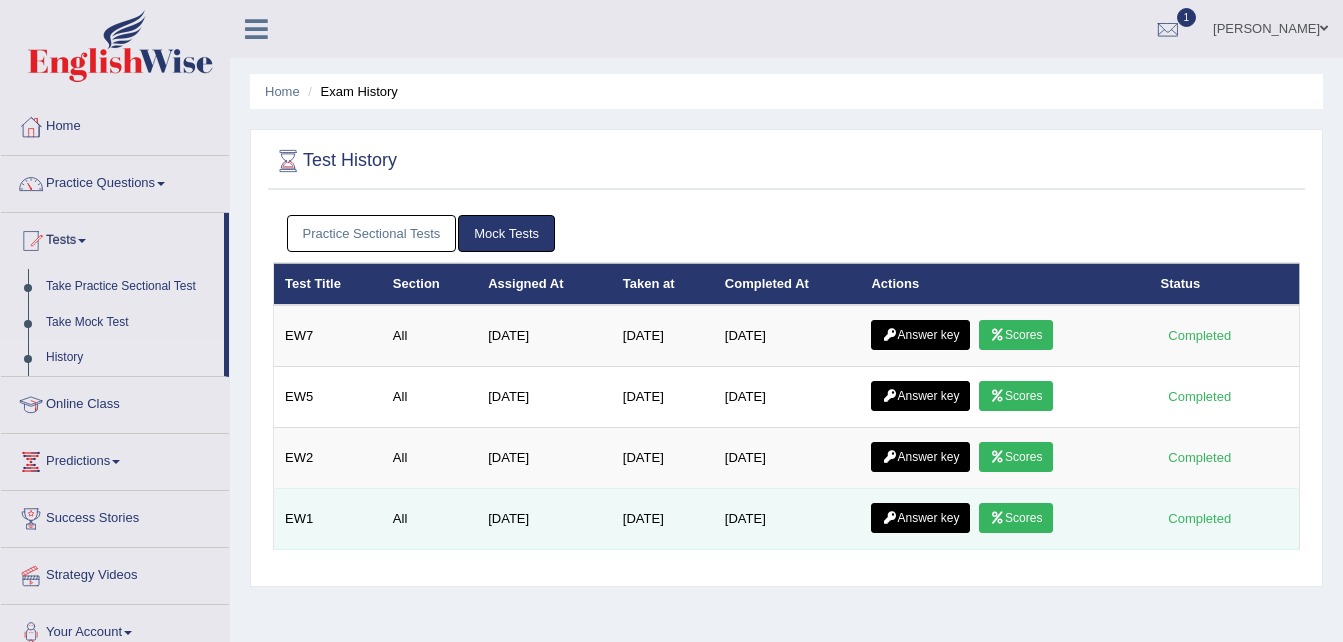
click at [1025, 516] on link "Scores" at bounding box center [1016, 518] width 74 height 30
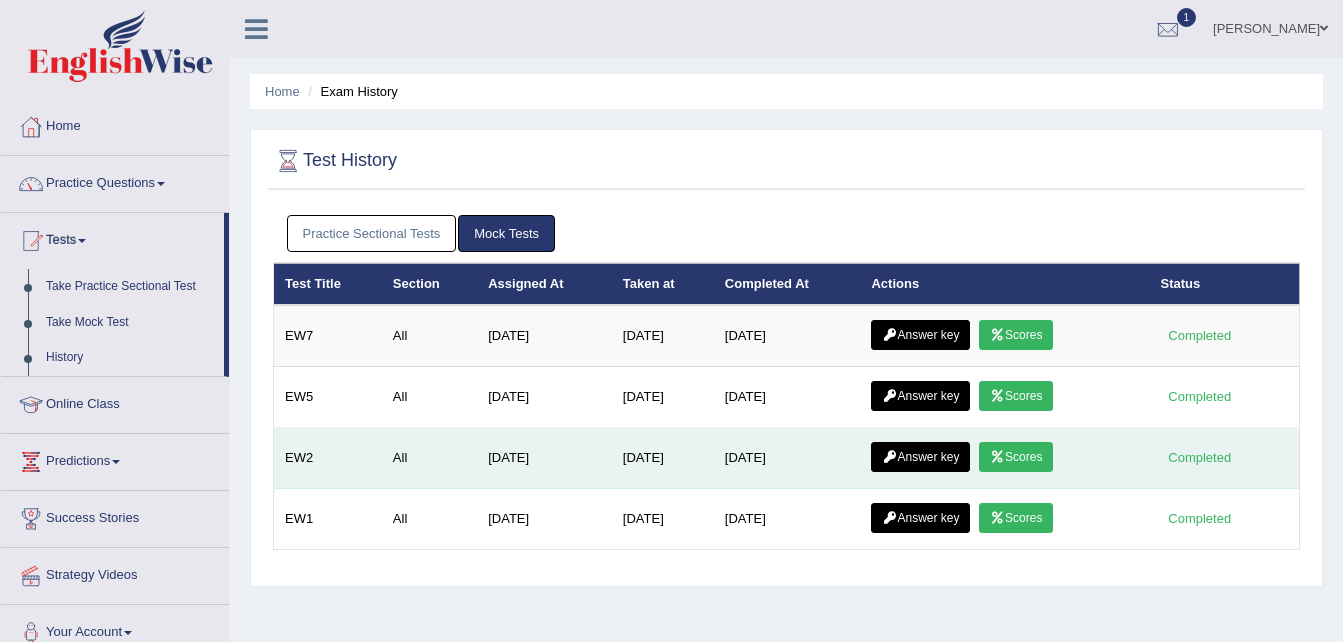
click at [1024, 450] on link "Scores" at bounding box center [1016, 457] width 74 height 30
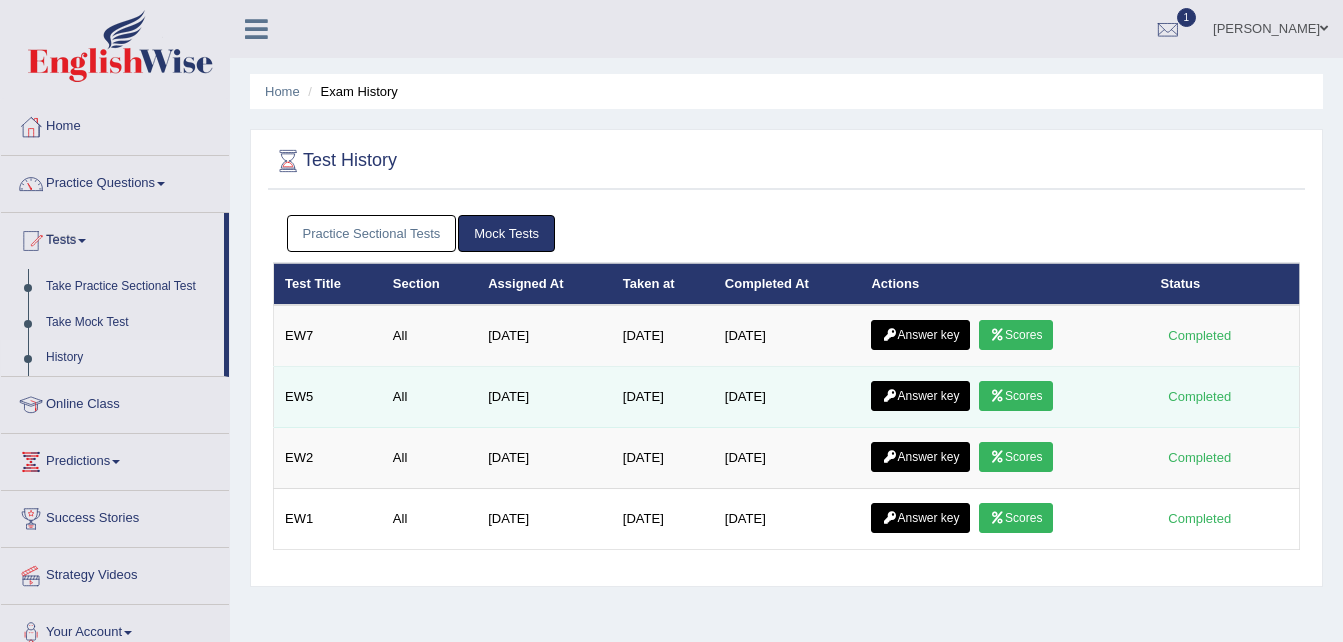
click at [1031, 394] on link "Scores" at bounding box center [1016, 396] width 74 height 30
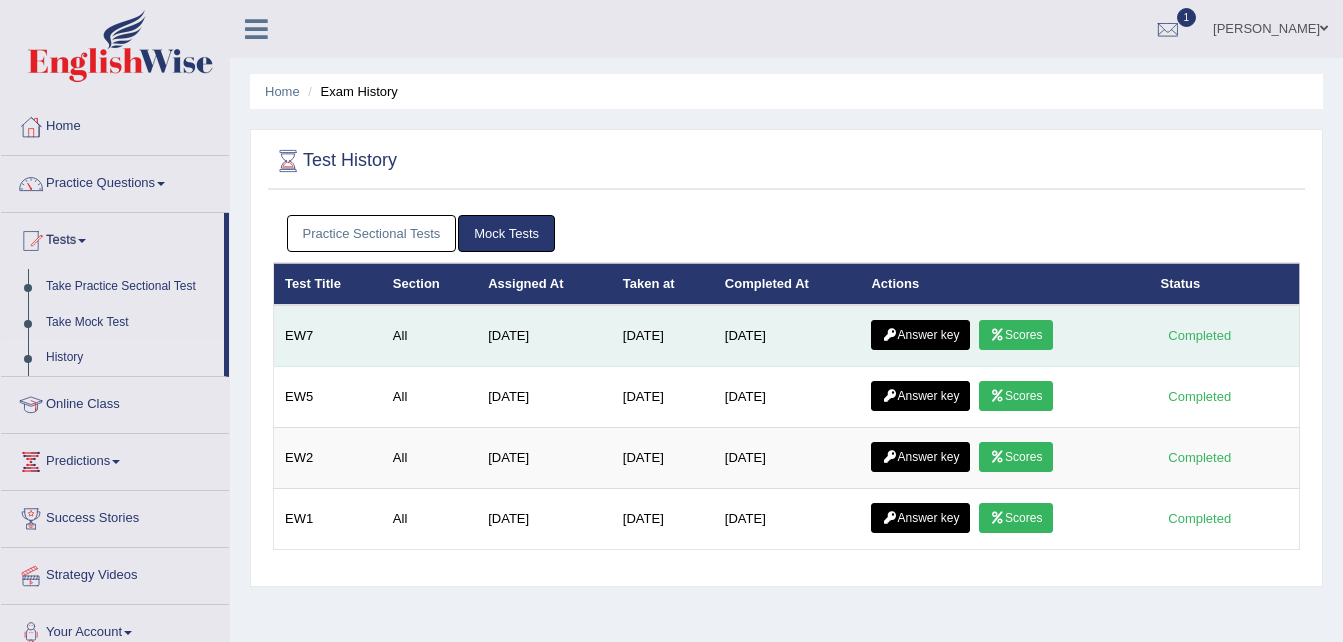
click at [1035, 335] on link "Scores" at bounding box center [1016, 335] width 74 height 30
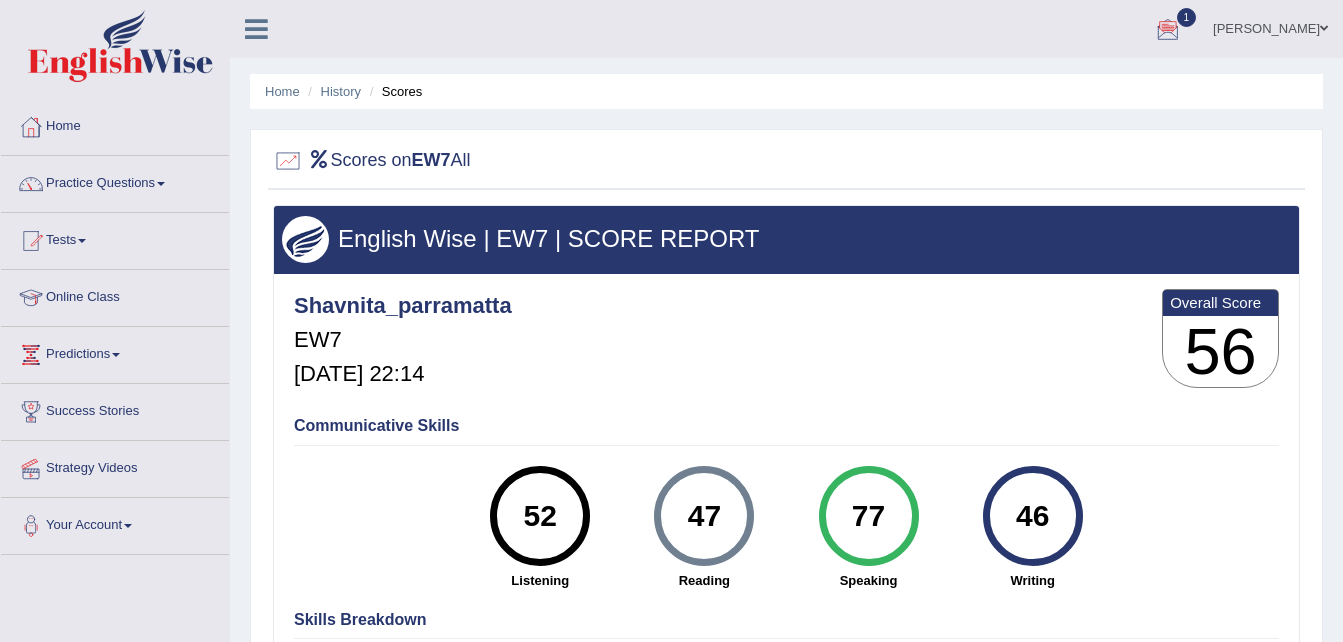
click at [1183, 38] on div at bounding box center [1168, 30] width 30 height 30
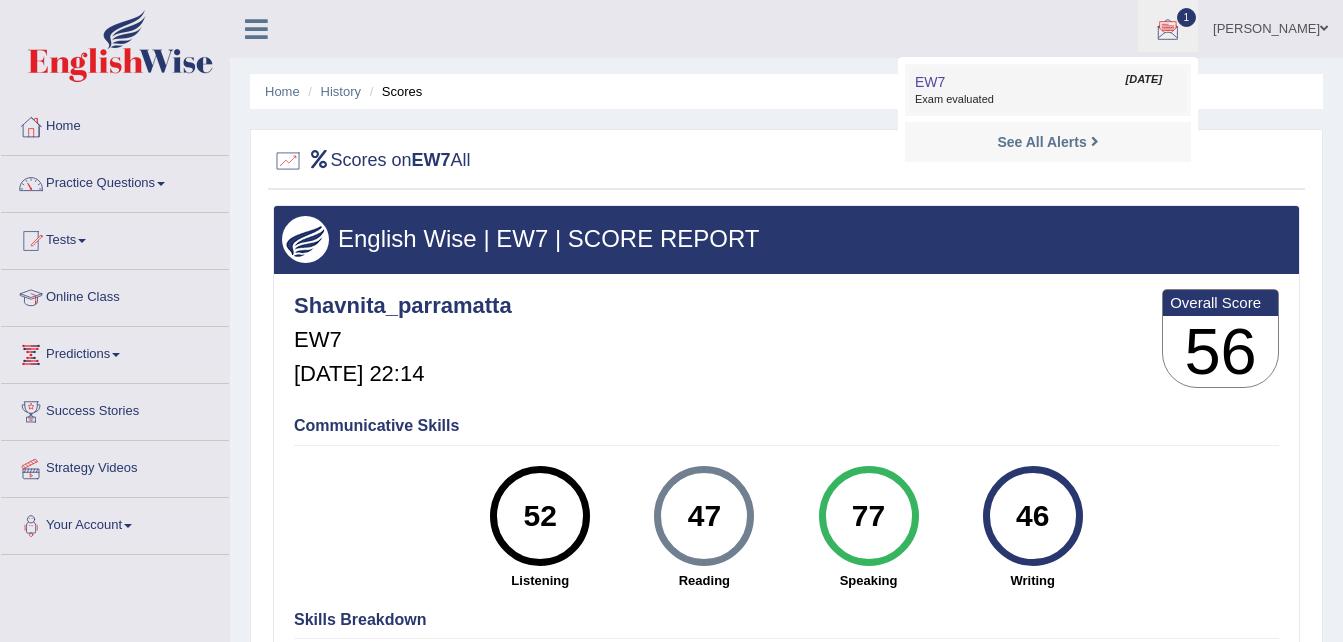
click at [1037, 102] on span "Exam evaluated" at bounding box center [1048, 100] width 266 height 16
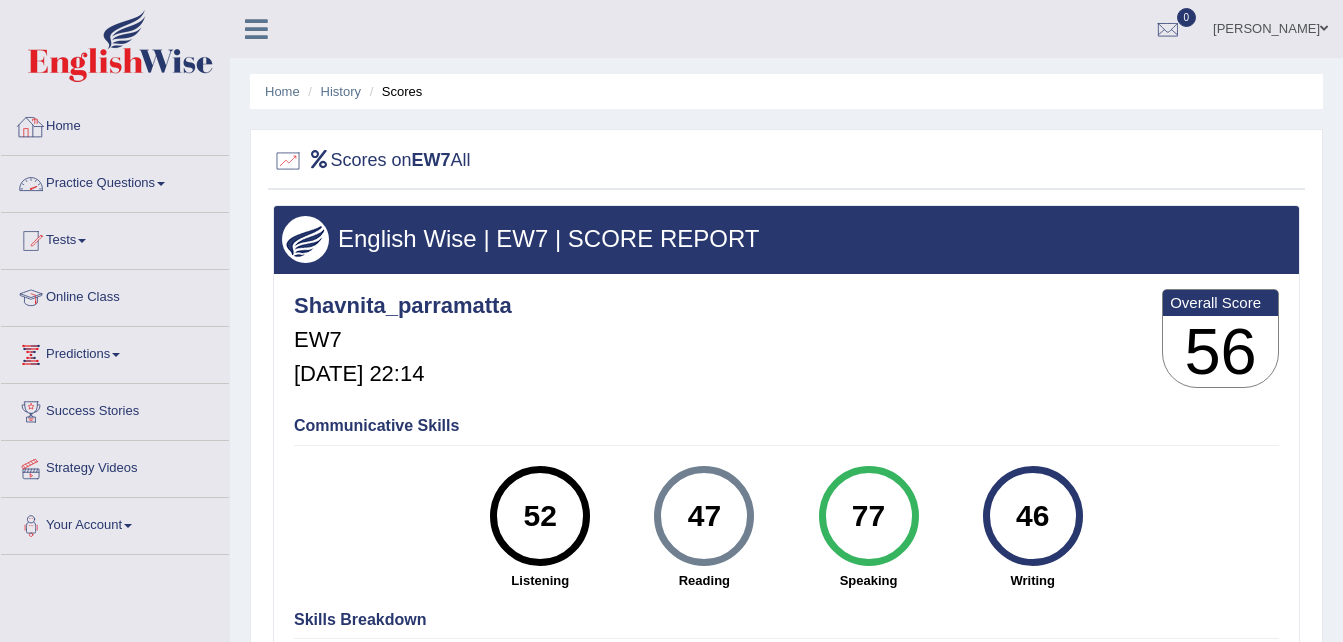
click at [58, 112] on link "Home" at bounding box center [115, 124] width 228 height 50
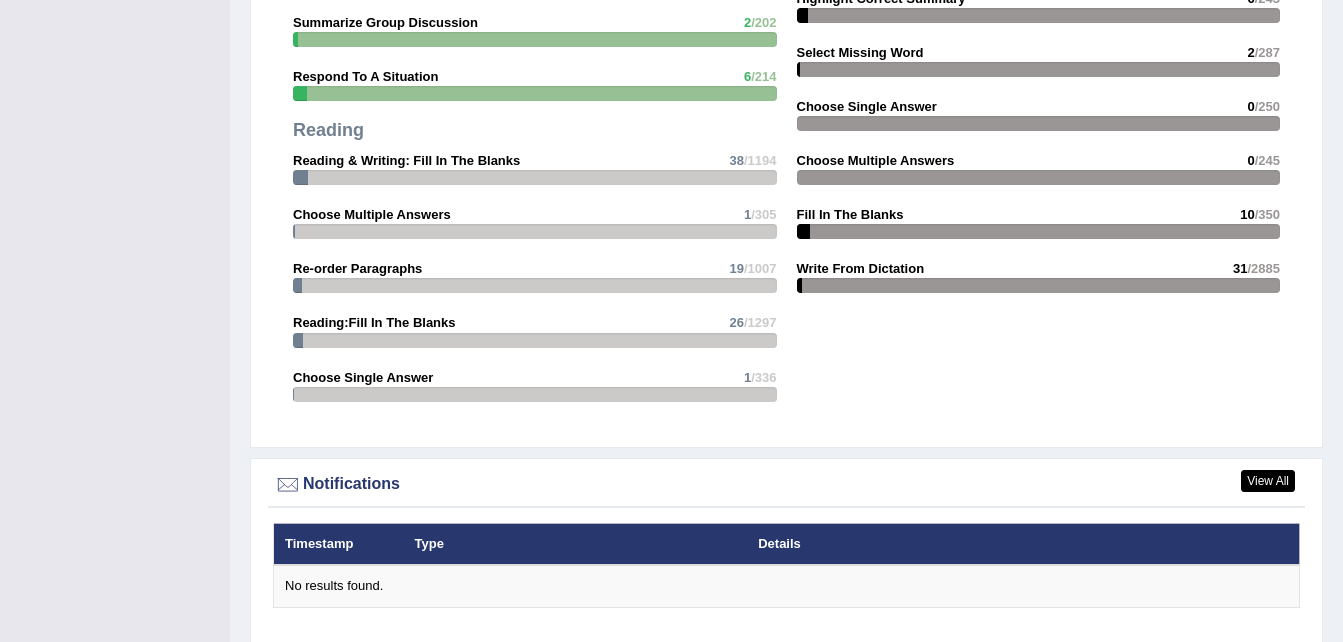
scroll to position [2405, 0]
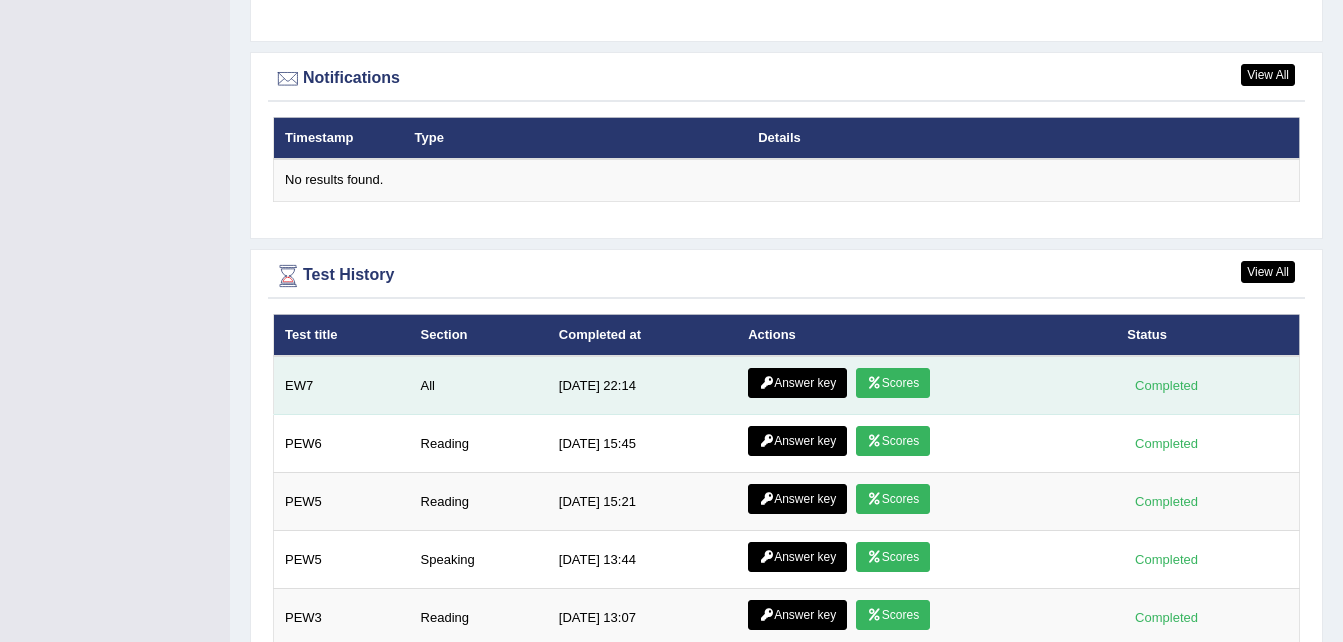
click at [790, 368] on link "Answer key" at bounding box center [797, 383] width 99 height 30
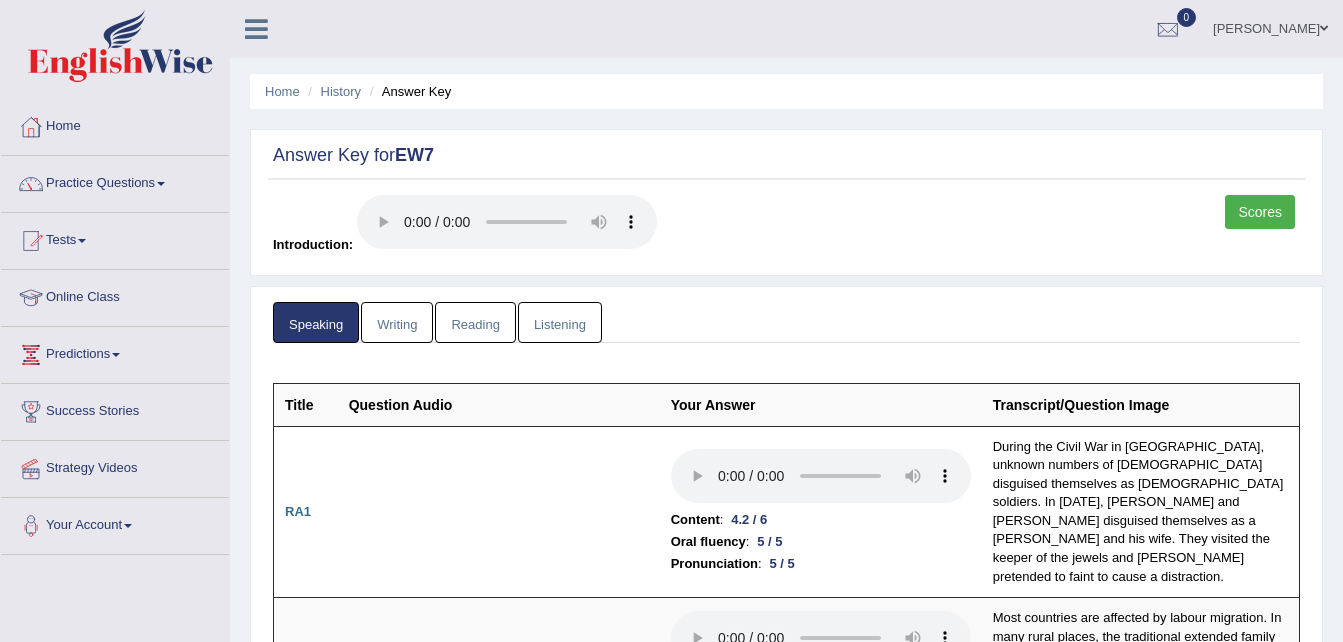
click at [412, 327] on link "Writing" at bounding box center [397, 322] width 72 height 41
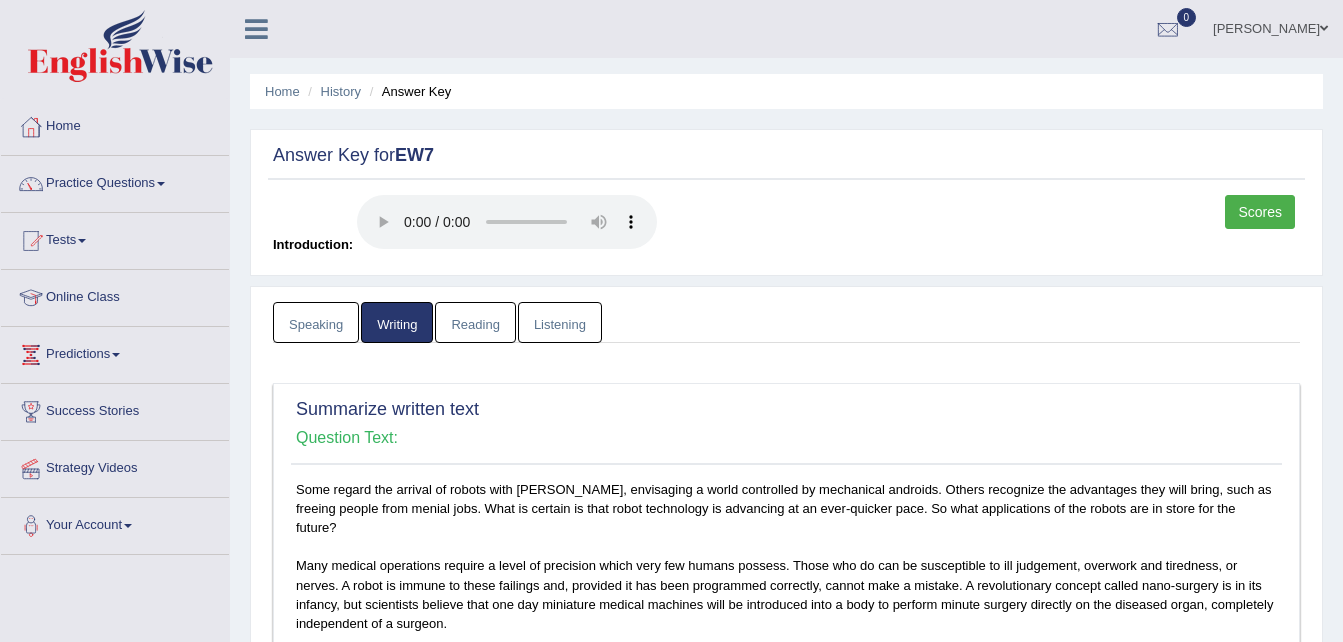
click at [482, 323] on link "Reading" at bounding box center [475, 322] width 80 height 41
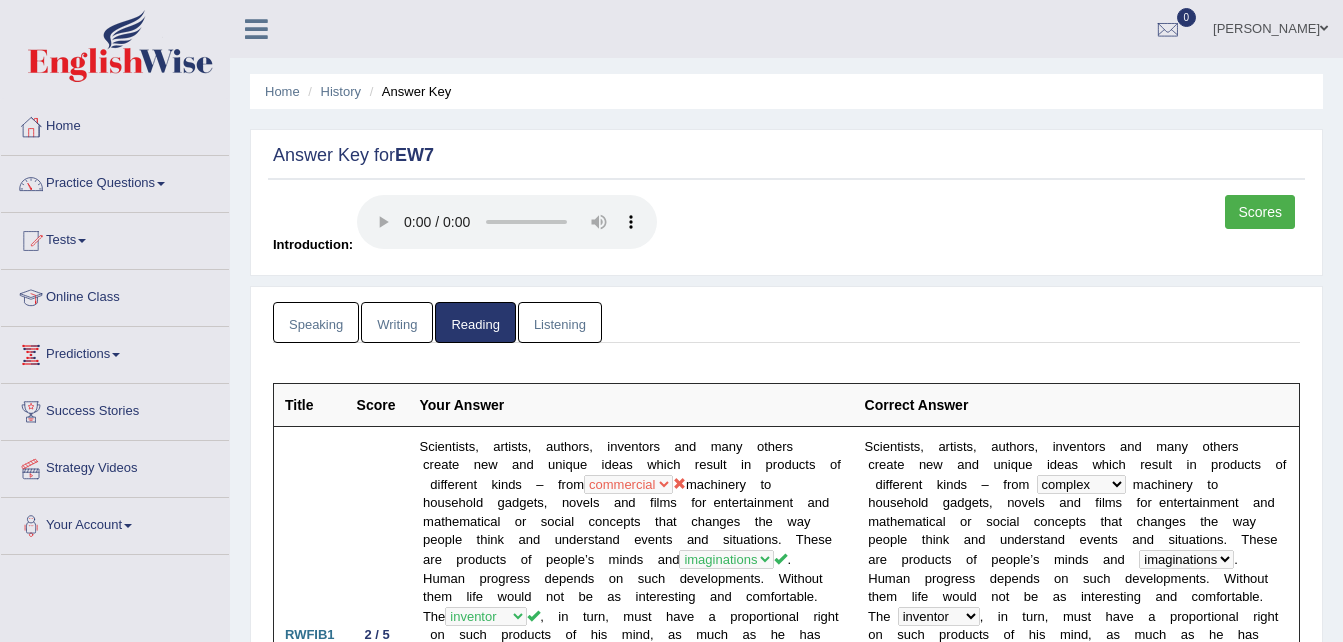
click at [567, 319] on link "Listening" at bounding box center [560, 322] width 84 height 41
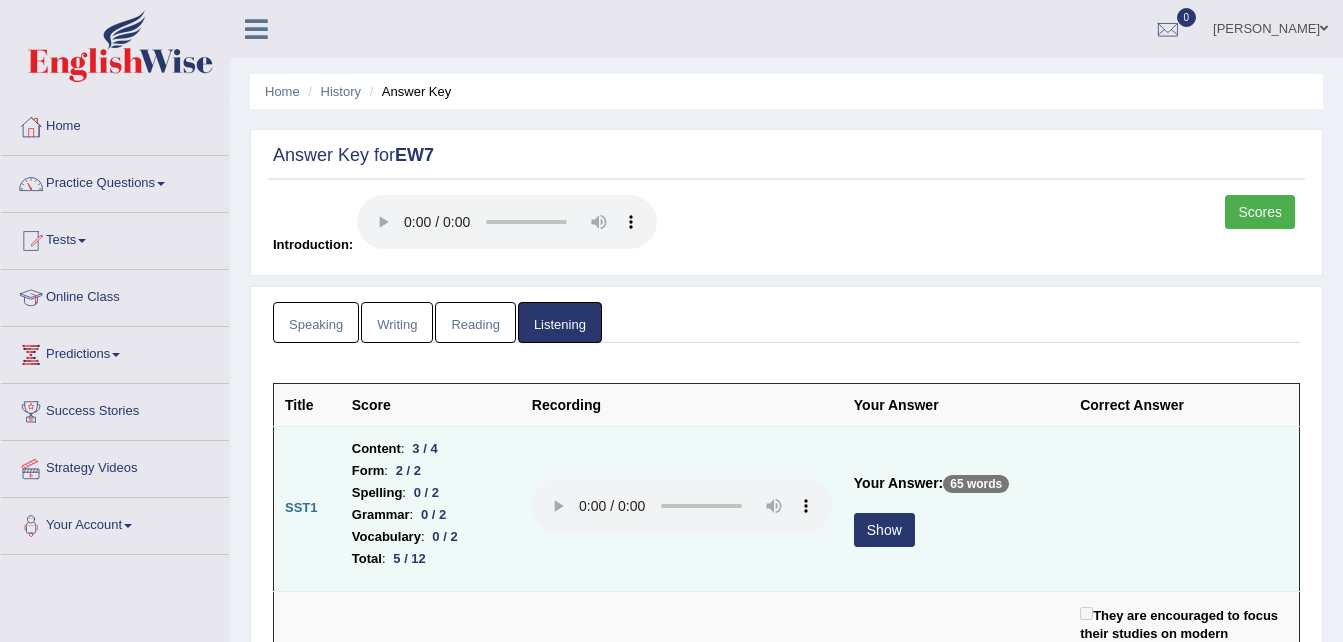
click at [892, 537] on button "Show" at bounding box center [884, 530] width 61 height 34
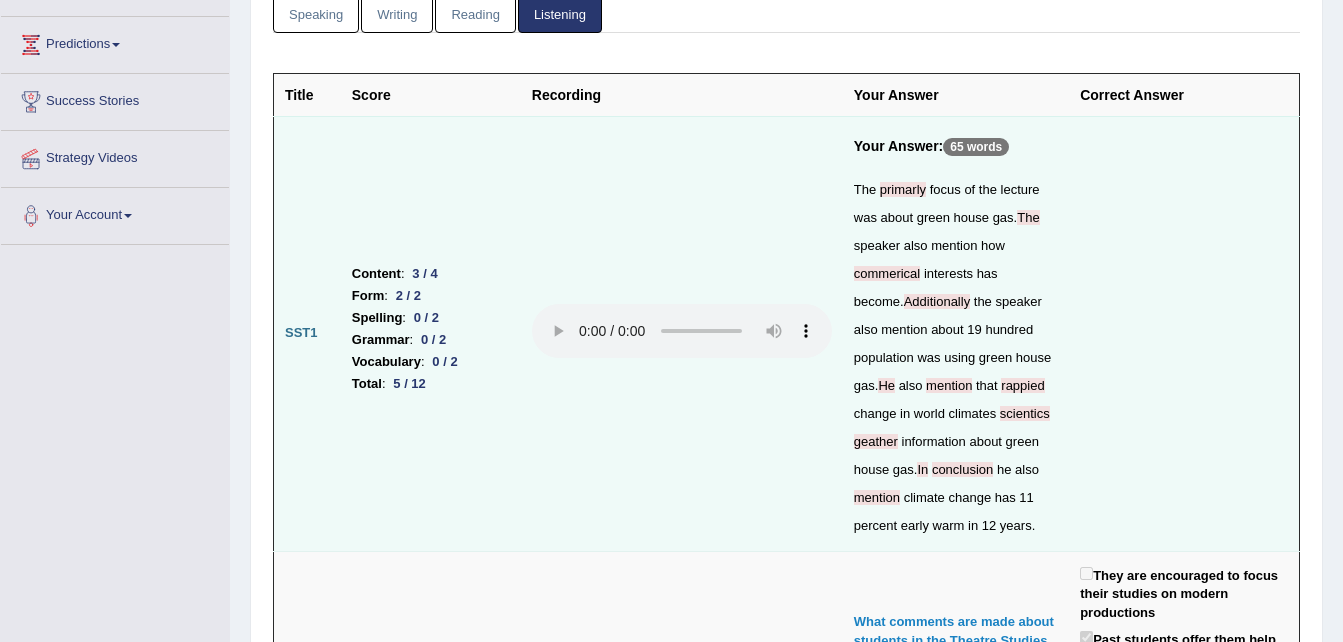
scroll to position [309, 0]
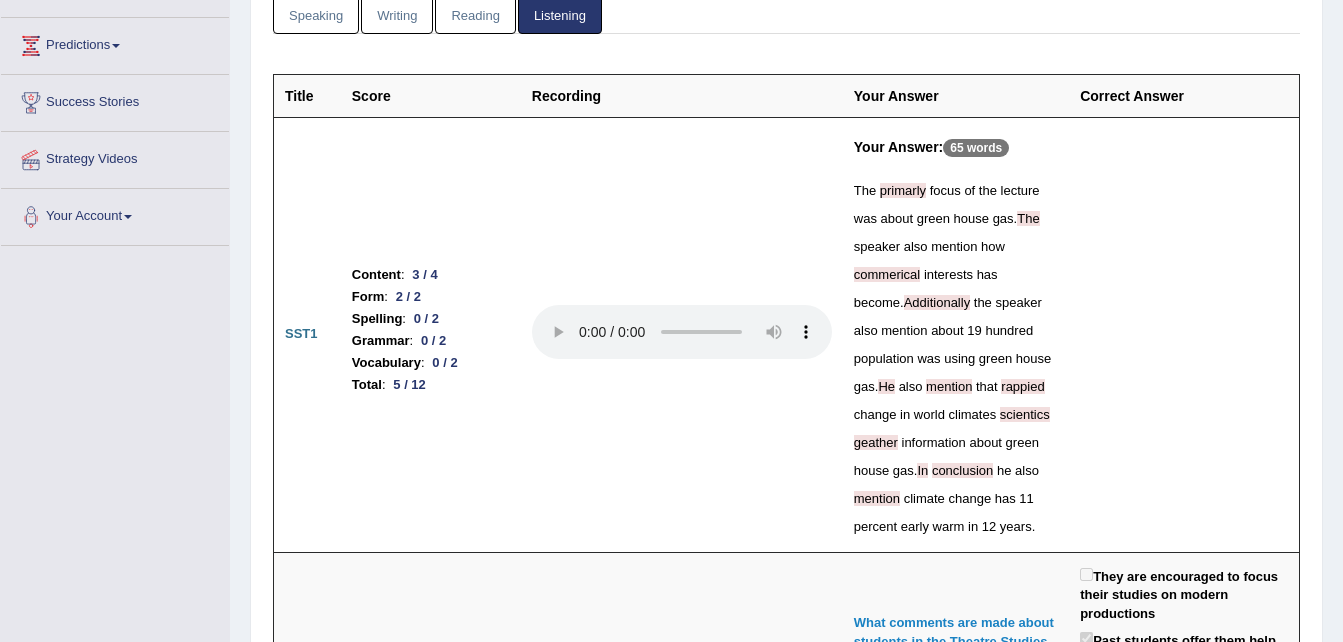
click at [1134, 100] on th "Correct Answer" at bounding box center [1184, 95] width 230 height 43
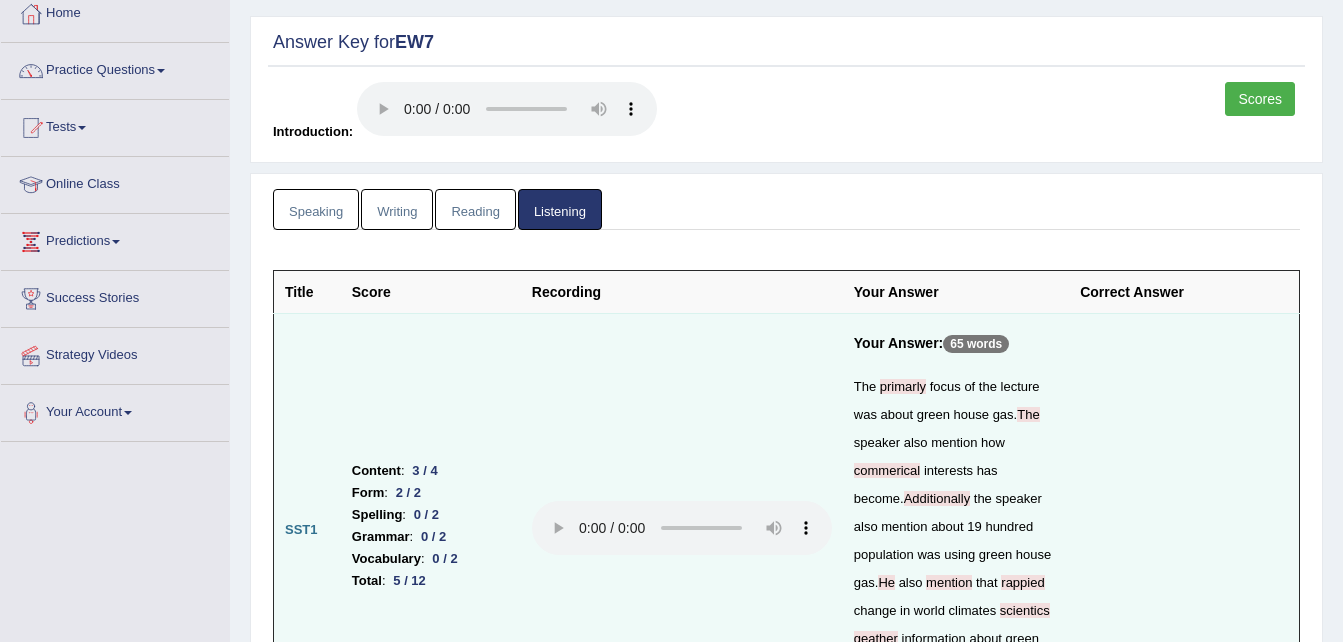
scroll to position [0, 0]
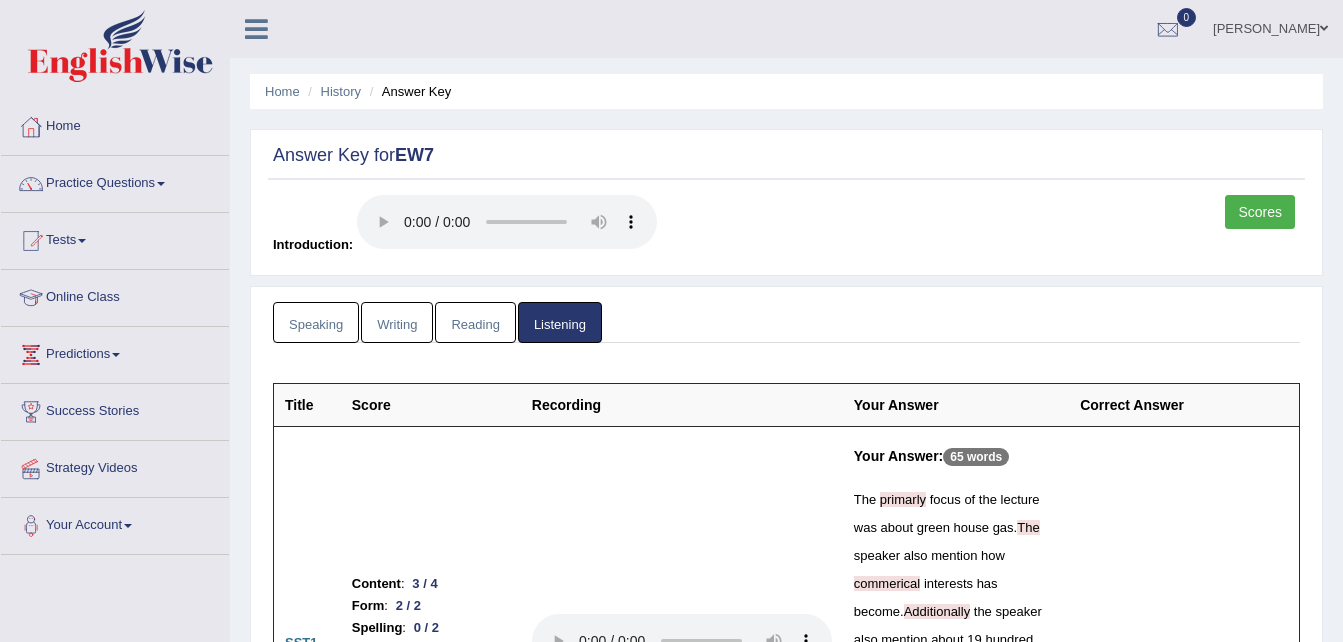
click at [312, 320] on link "Speaking" at bounding box center [316, 322] width 86 height 41
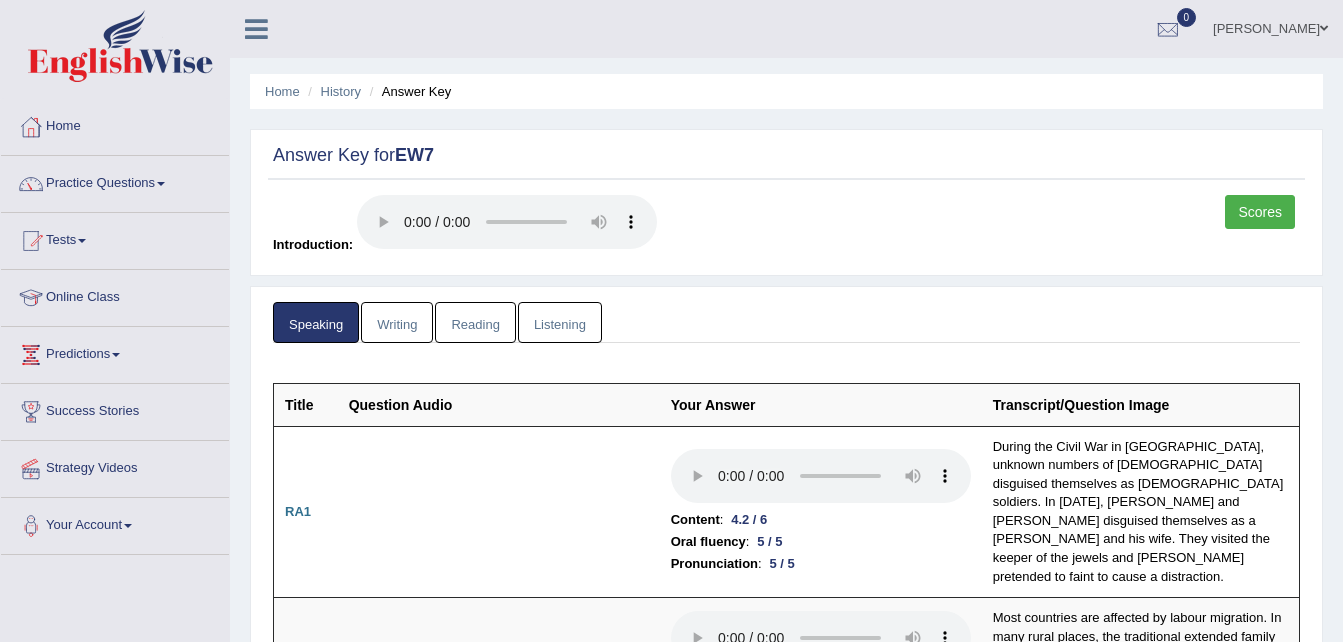
click at [387, 320] on link "Writing" at bounding box center [397, 322] width 72 height 41
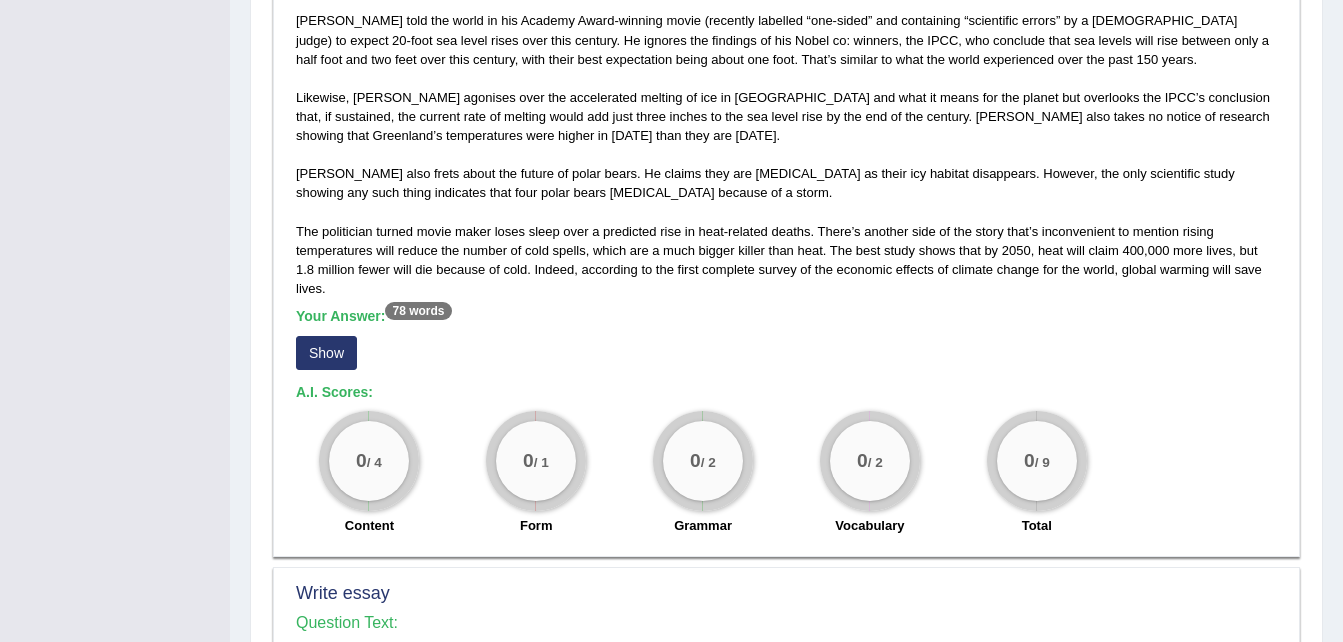
scroll to position [1275, 0]
click at [338, 335] on button "Show" at bounding box center [326, 352] width 61 height 34
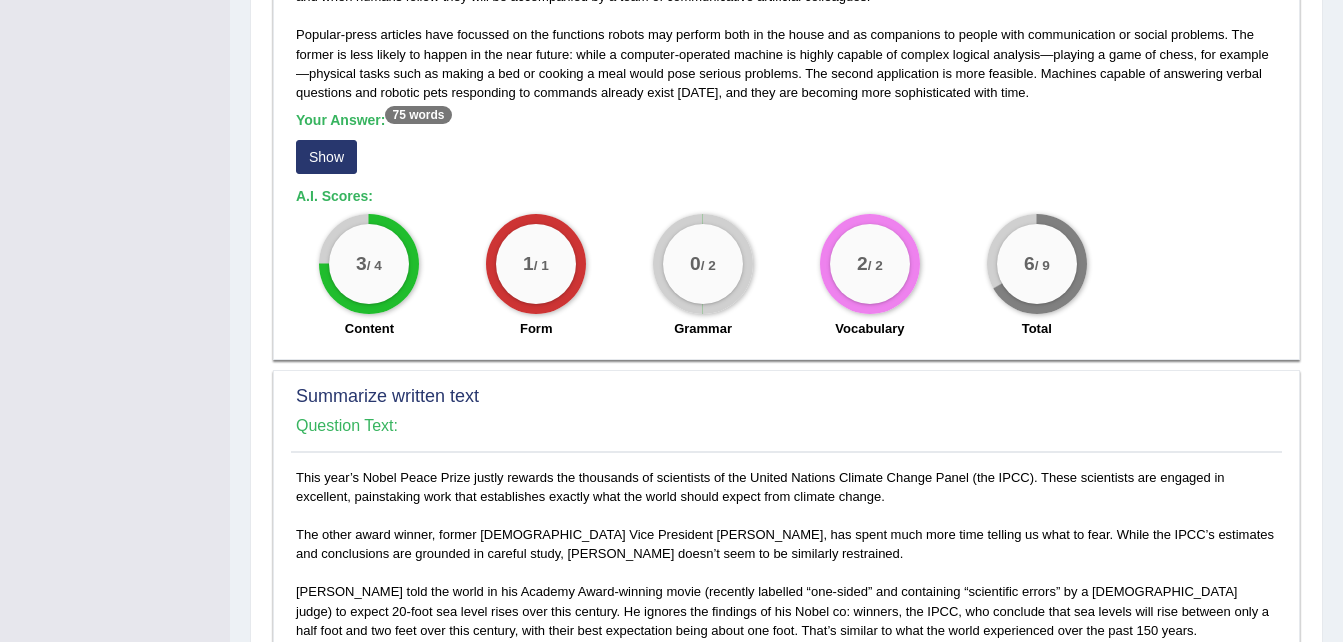
scroll to position [0, 0]
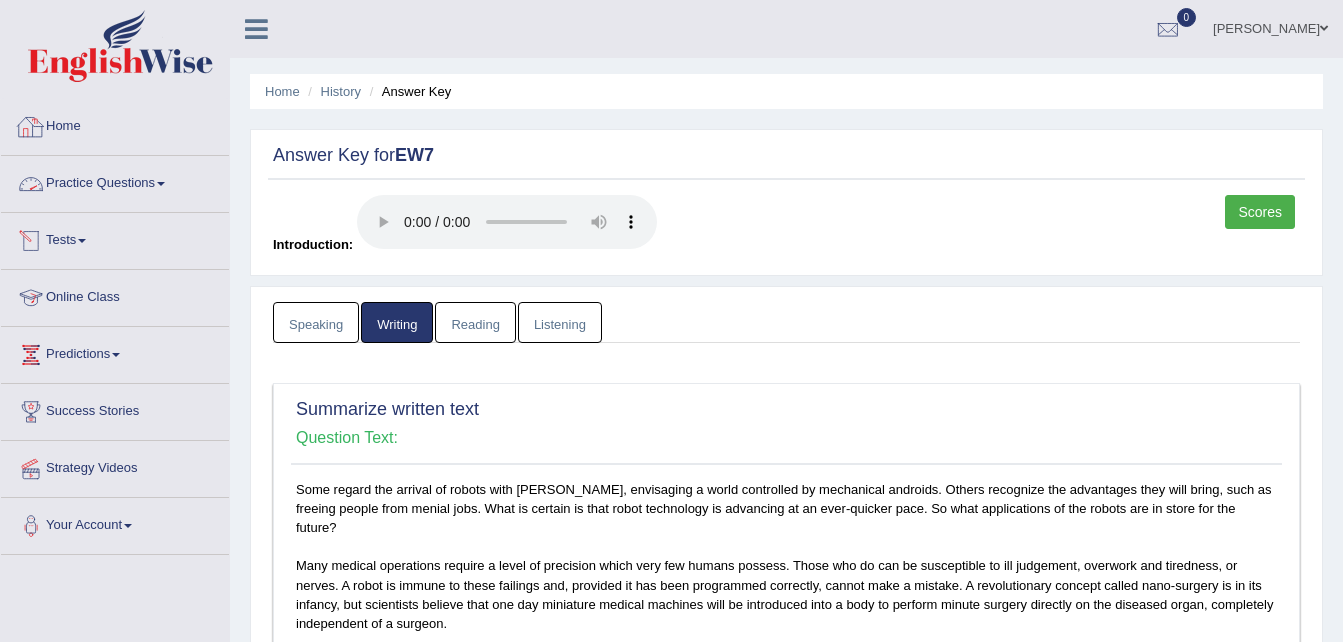
click at [53, 120] on link "Home" at bounding box center [115, 124] width 228 height 50
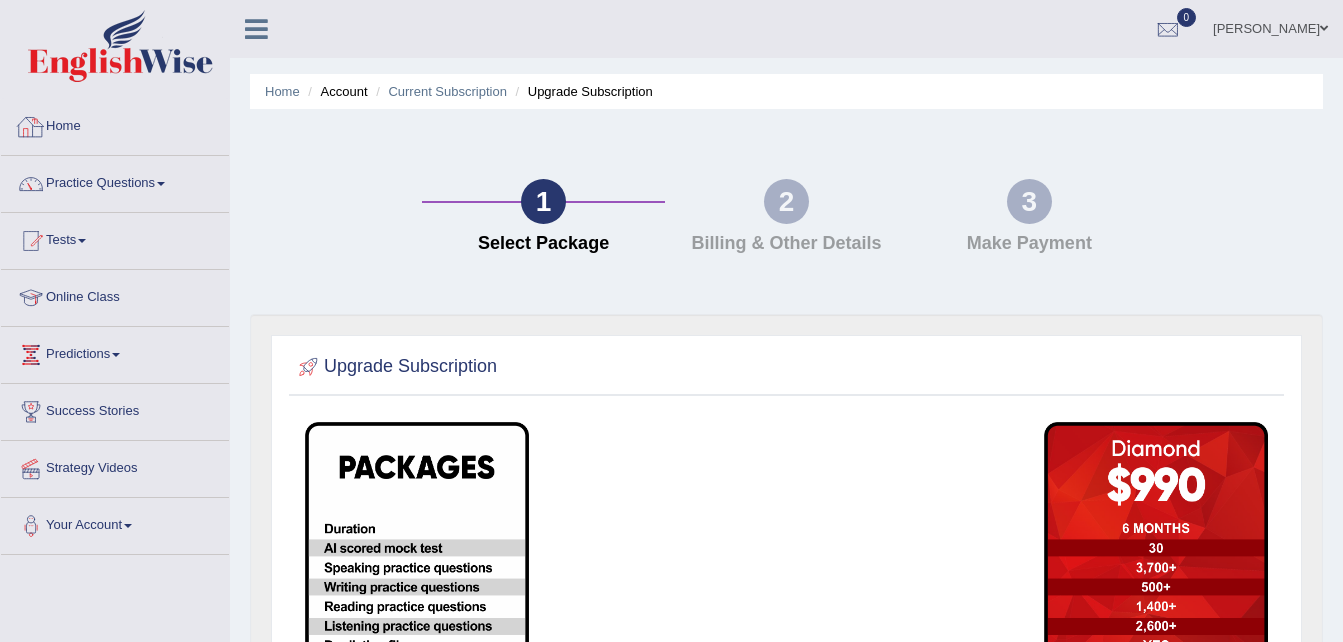
click at [101, 130] on link "Home" at bounding box center [115, 124] width 228 height 50
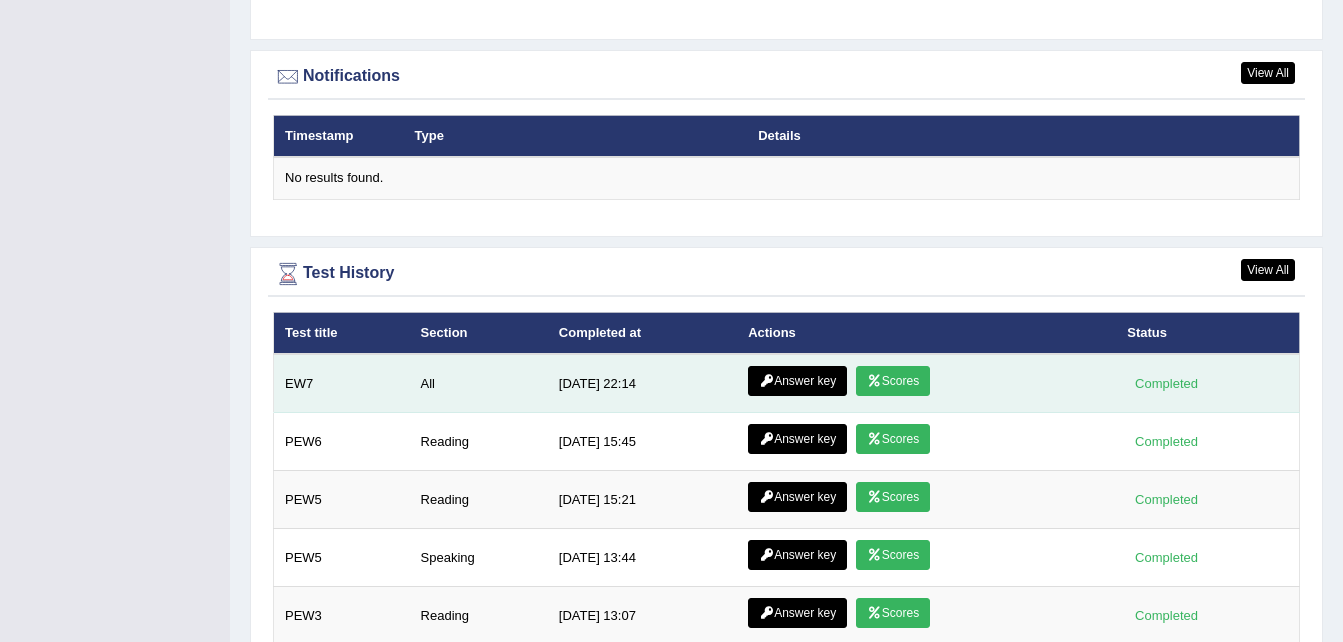
click at [899, 366] on link "Scores" at bounding box center [893, 381] width 74 height 30
